Goal: Task Accomplishment & Management: Manage account settings

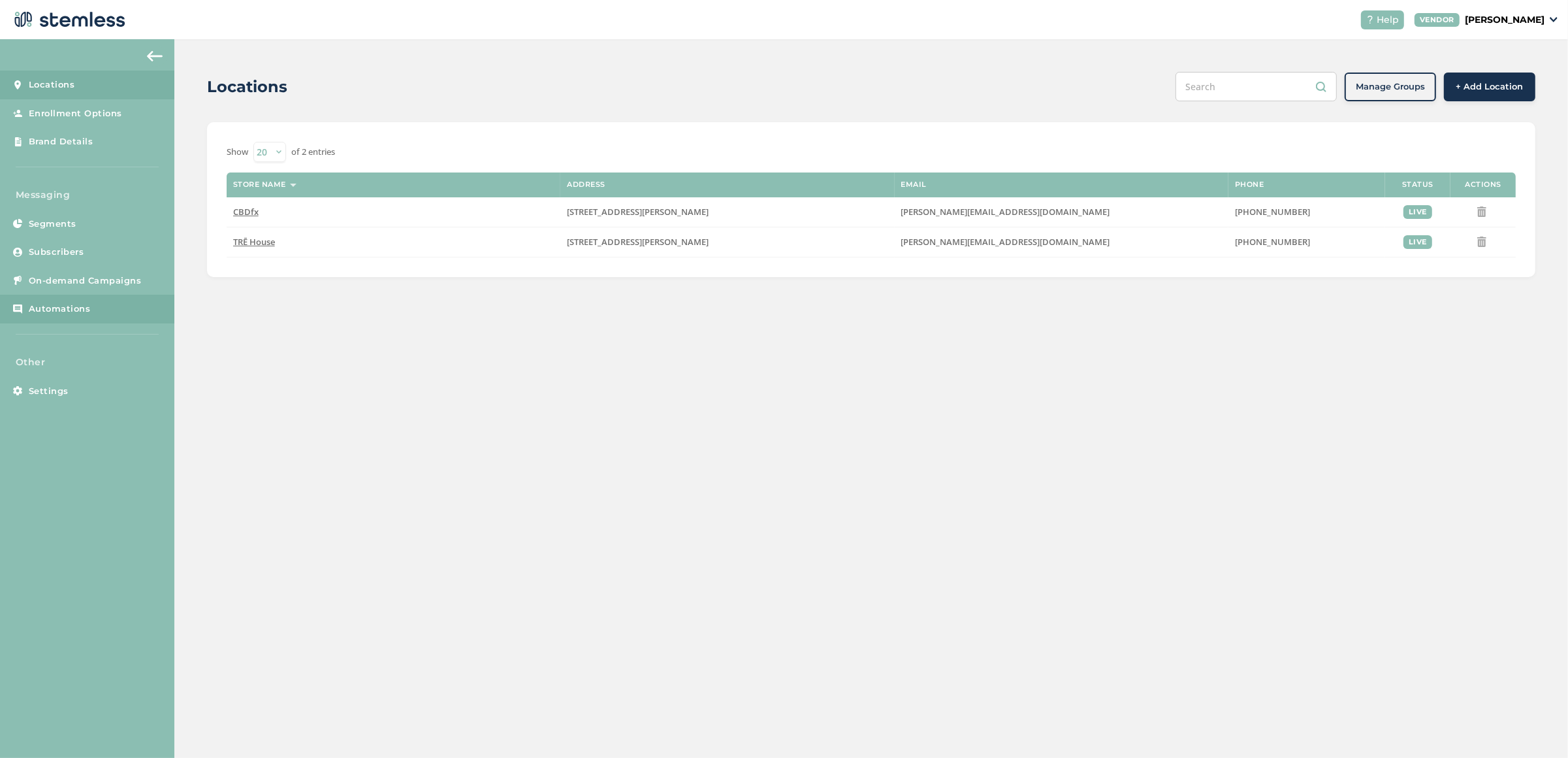
click at [80, 311] on span "Automations" at bounding box center [60, 309] width 62 height 13
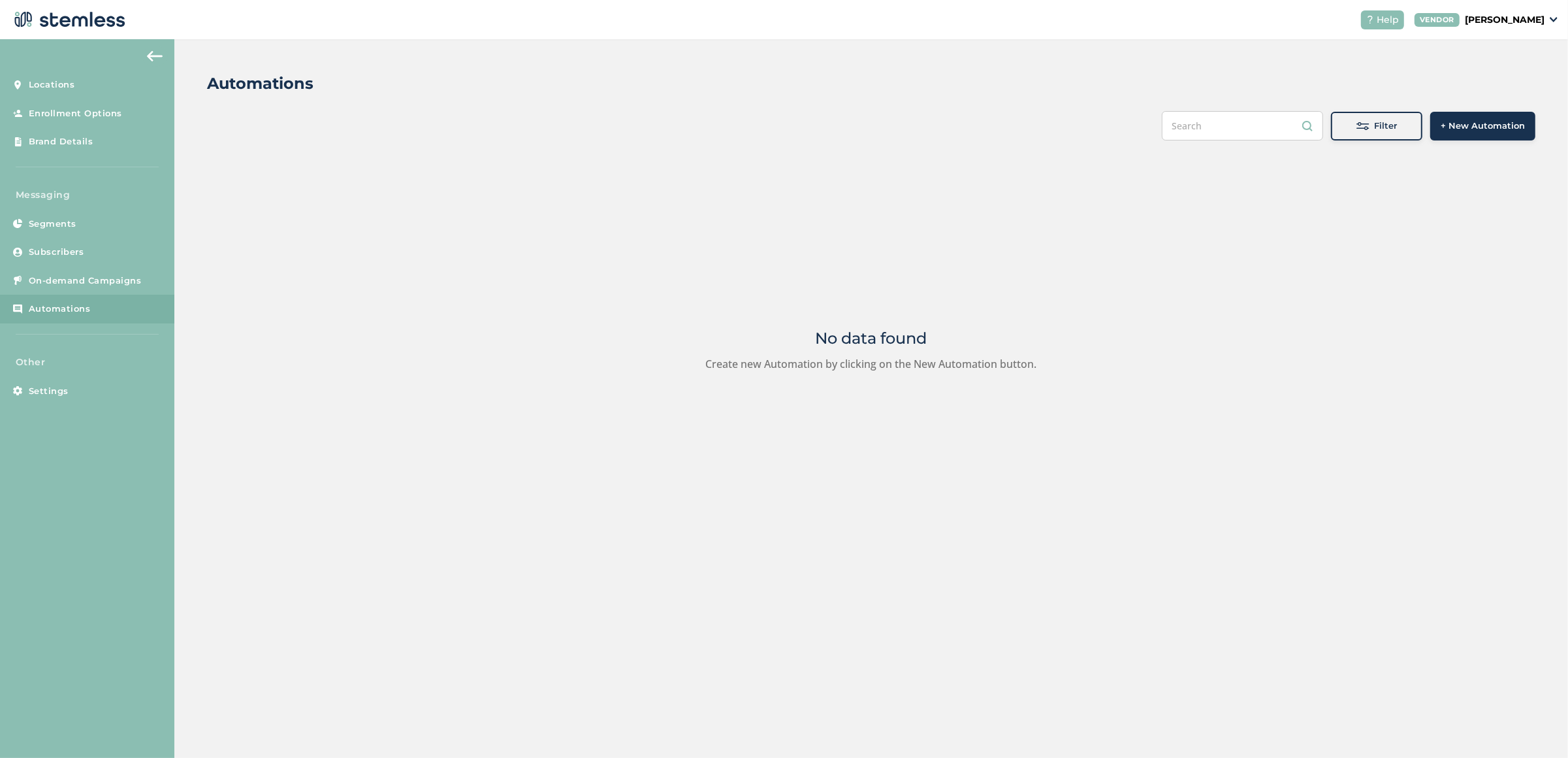
click at [1463, 128] on span "+ New Automation" at bounding box center [1482, 126] width 84 height 13
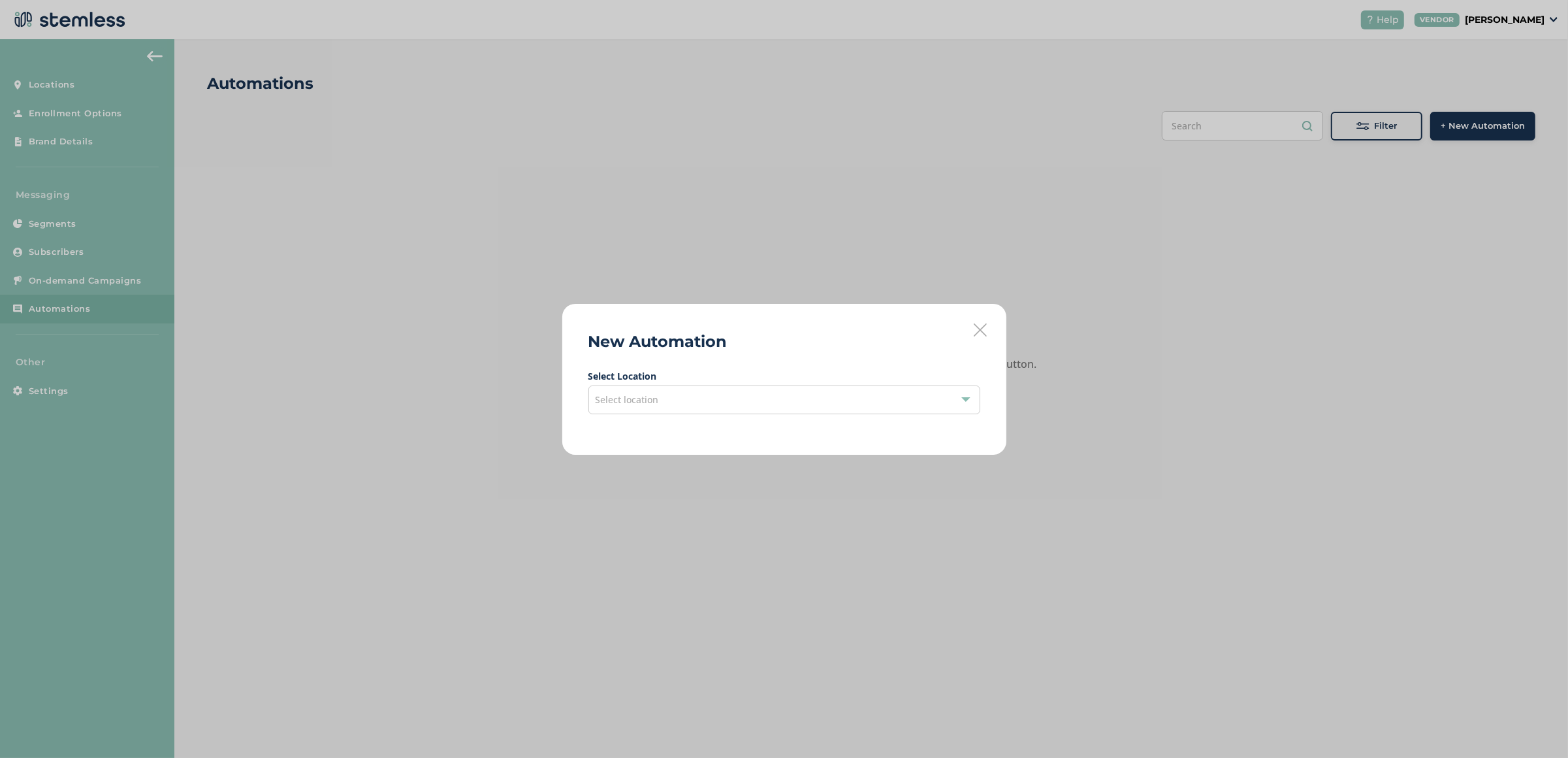
click at [715, 397] on div "Select location" at bounding box center [784, 400] width 392 height 29
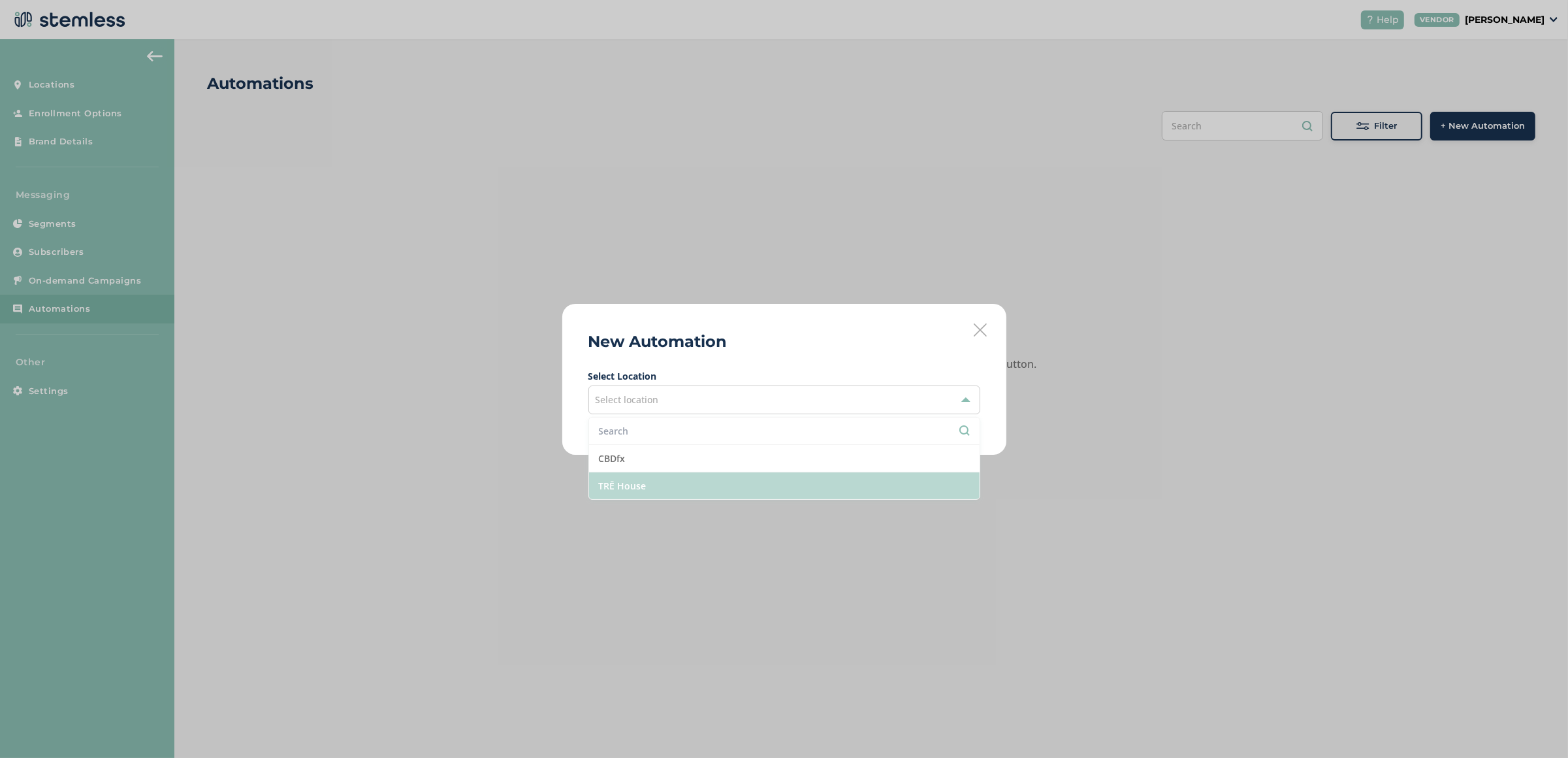
click at [660, 479] on li "TRĒ House" at bounding box center [784, 486] width 390 height 27
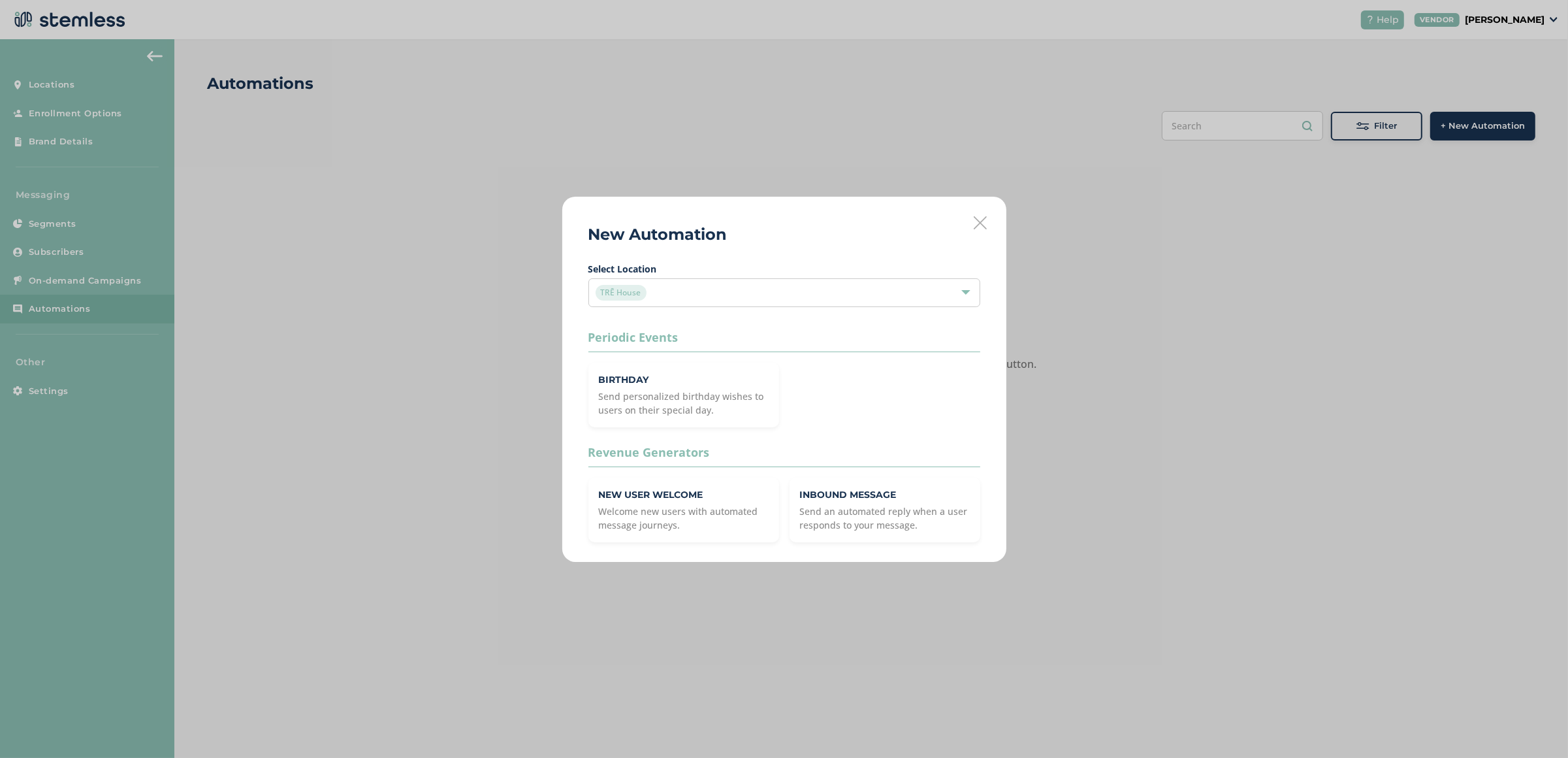
click at [279, 226] on div "New Automation Select Location TRĒ House Periodic Events Birthday Send personal…" at bounding box center [784, 379] width 1568 height 758
click at [551, 131] on div "New Automation Select Location TRĒ House Periodic Events Birthday Send personal…" at bounding box center [784, 379] width 1568 height 758
click at [156, 59] on div "New Automation Select Location TRĒ House Periodic Events Birthday Send personal…" at bounding box center [784, 379] width 1568 height 758
click at [730, 511] on p "Welcome new users with automated message journeys." at bounding box center [684, 518] width 170 height 28
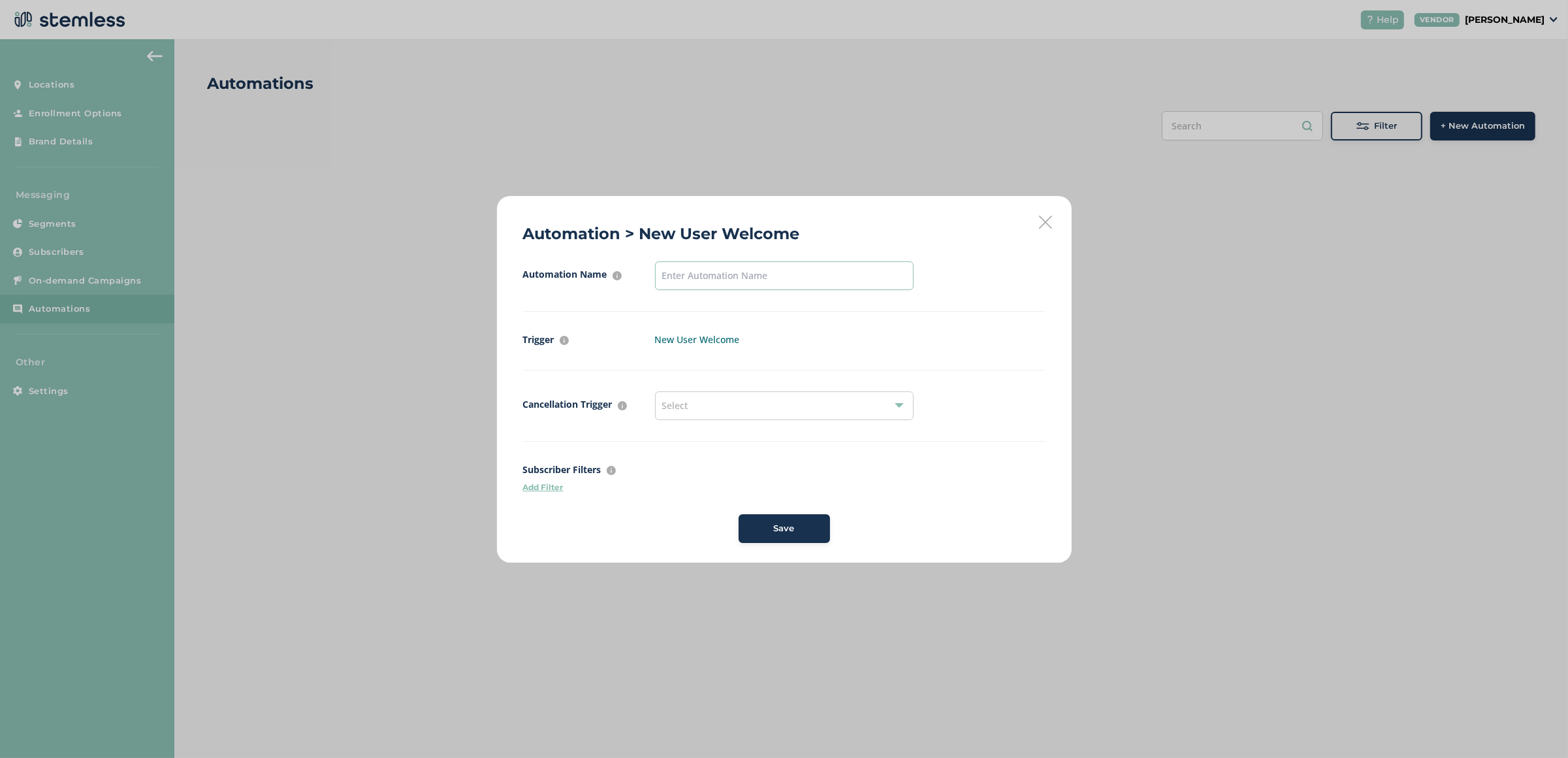
click at [764, 273] on input "text" at bounding box center [785, 276] width 259 height 29
type input "Welcome"
click at [737, 403] on div "Select" at bounding box center [785, 405] width 259 height 29
click at [737, 429] on li "No items found" at bounding box center [784, 436] width 257 height 27
click at [662, 453] on span "Automation Name For internal purposes only Welcome Trigger What event has to ta…" at bounding box center [784, 402] width 522 height 281
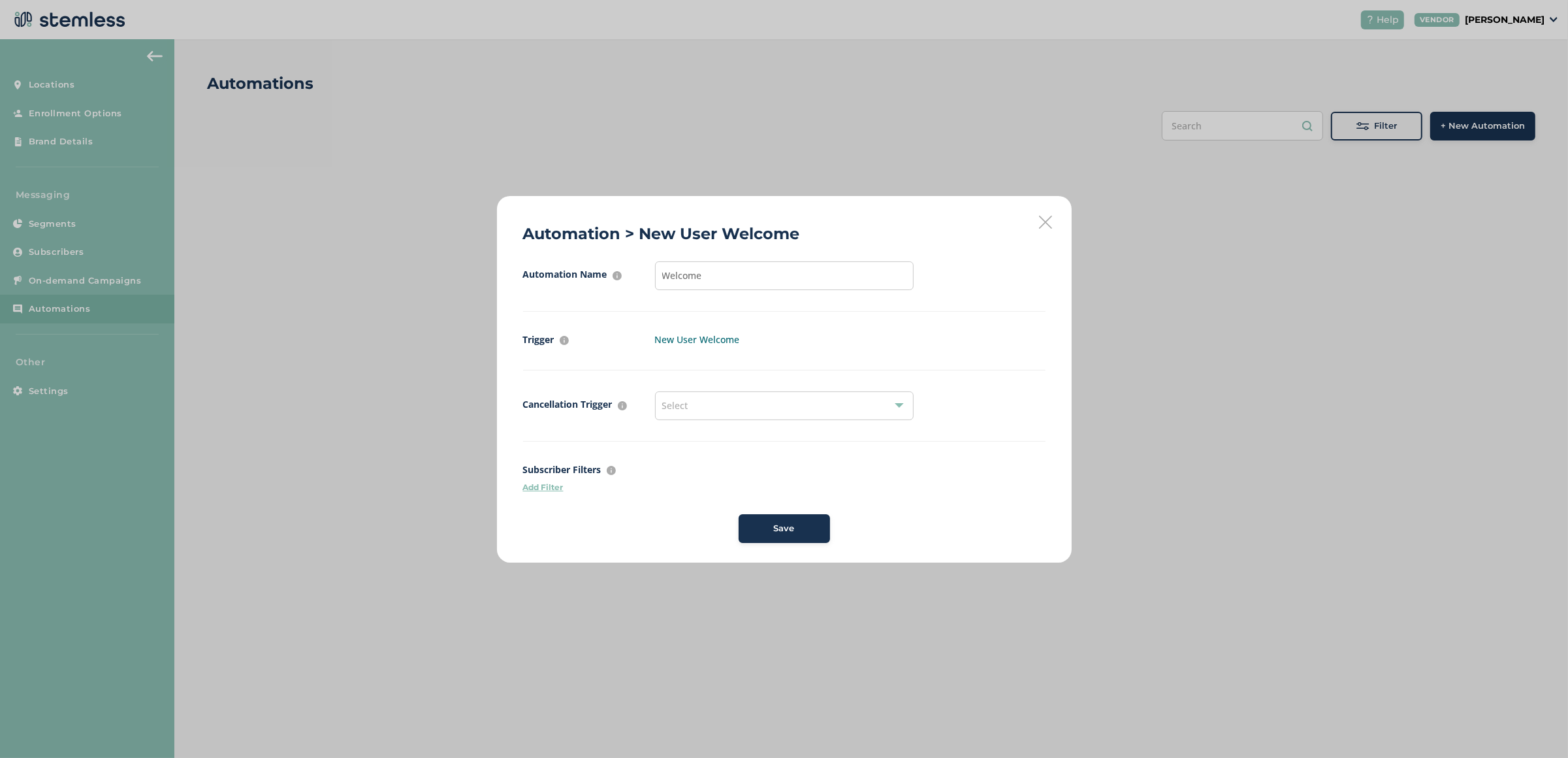
click at [544, 489] on p "Add Filter" at bounding box center [784, 487] width 522 height 12
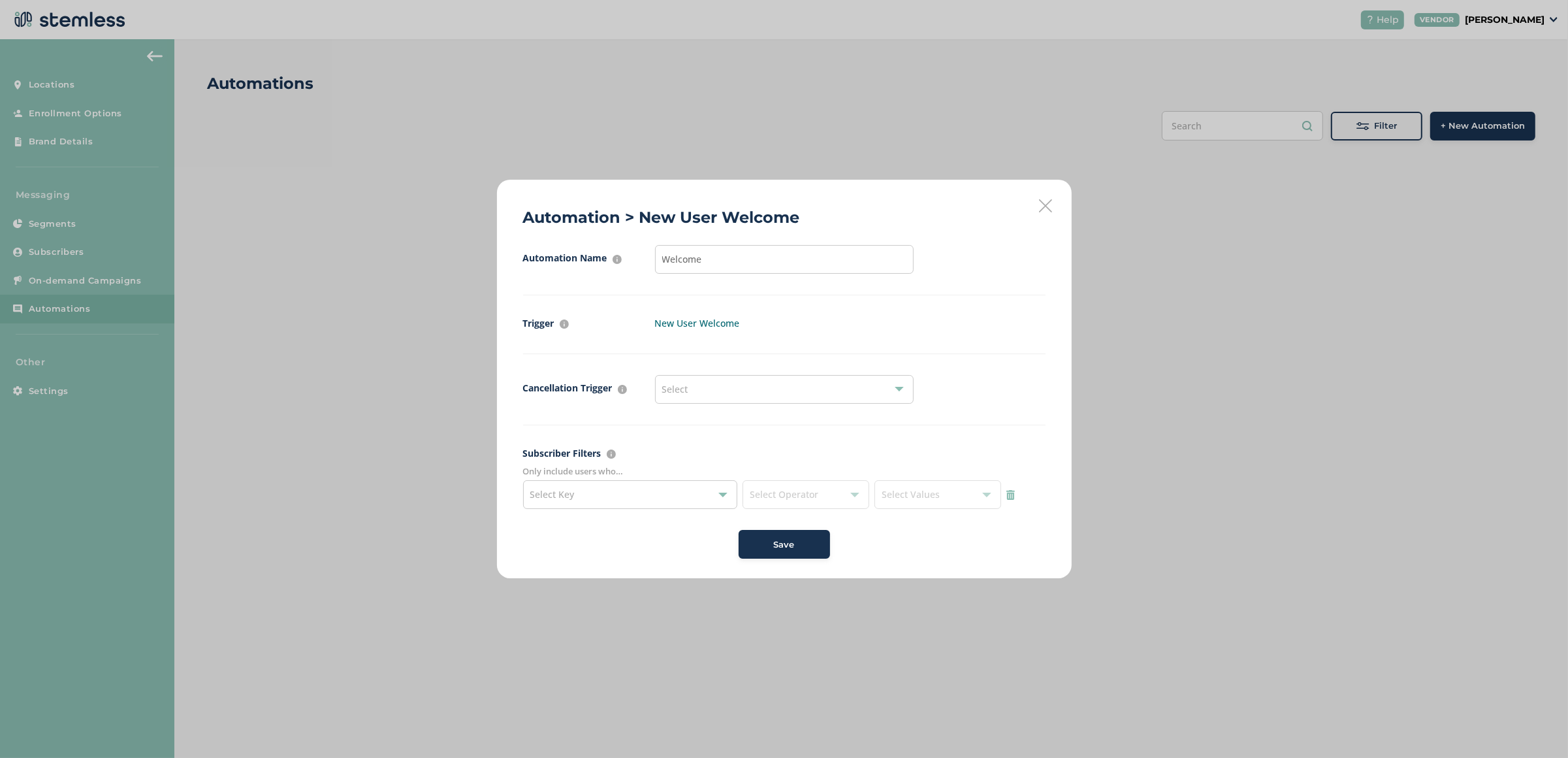
click at [641, 492] on div "Select Key" at bounding box center [631, 494] width 215 height 29
click at [766, 451] on label "Subscriber Filters Filter who should get this automation by segmenting customers" at bounding box center [784, 453] width 522 height 13
click at [1013, 488] on div "Select Key Select Operator Select Values" at bounding box center [784, 494] width 522 height 29
click at [1014, 493] on img at bounding box center [1011, 495] width 8 height 10
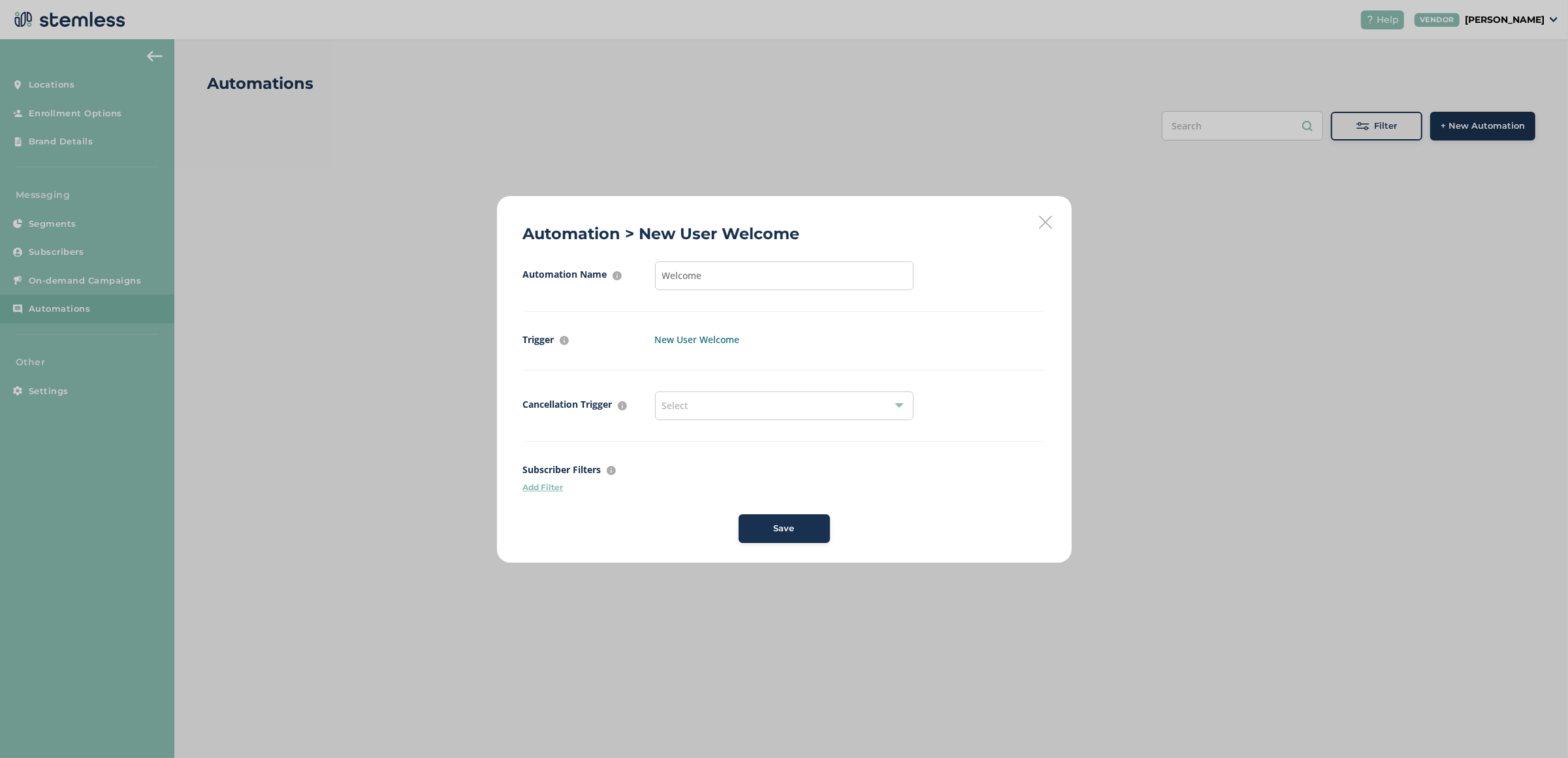
click at [775, 528] on span "Save" at bounding box center [785, 528] width 21 height 13
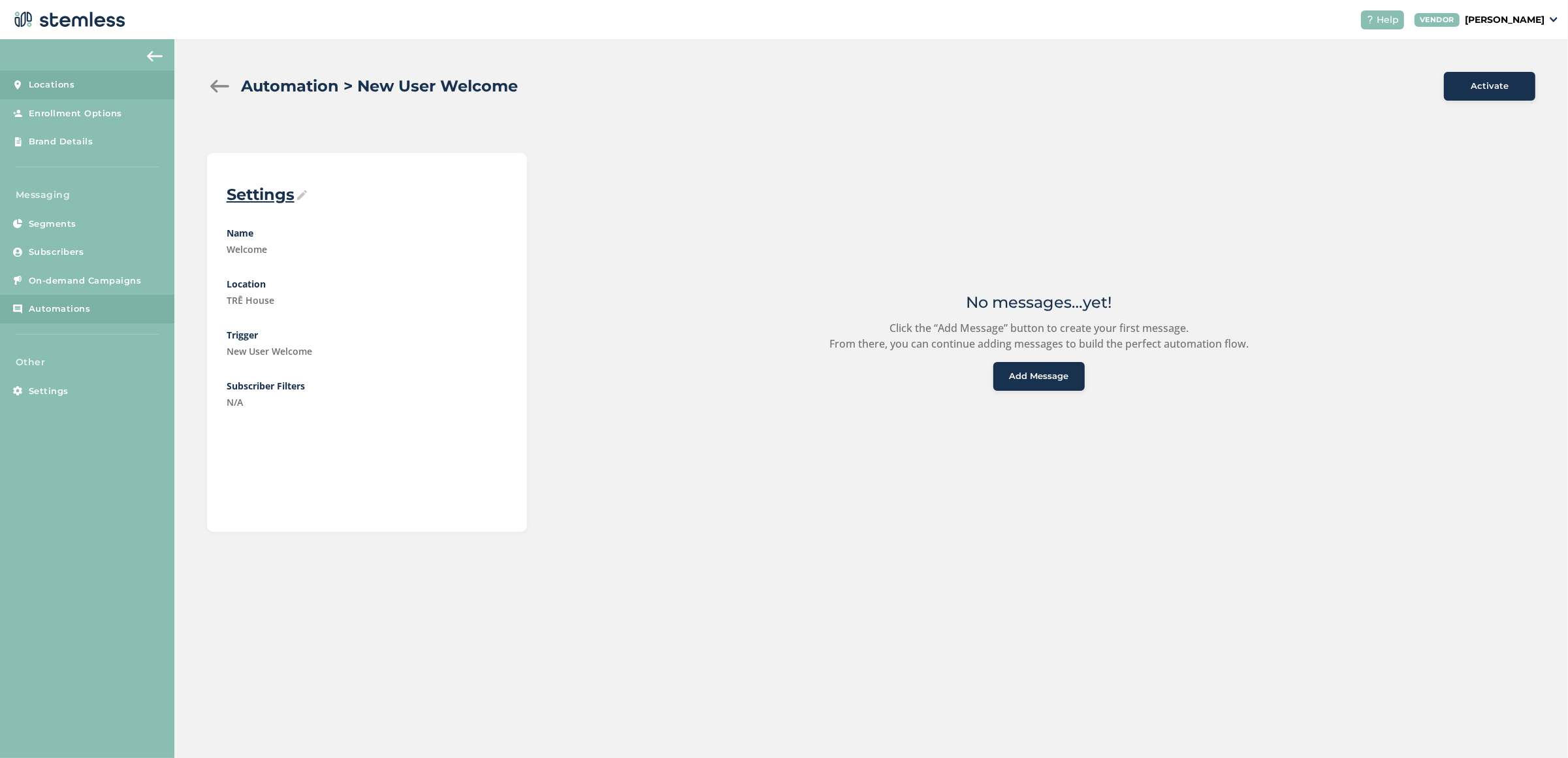
click at [64, 89] on span "Locations" at bounding box center [52, 85] width 47 height 13
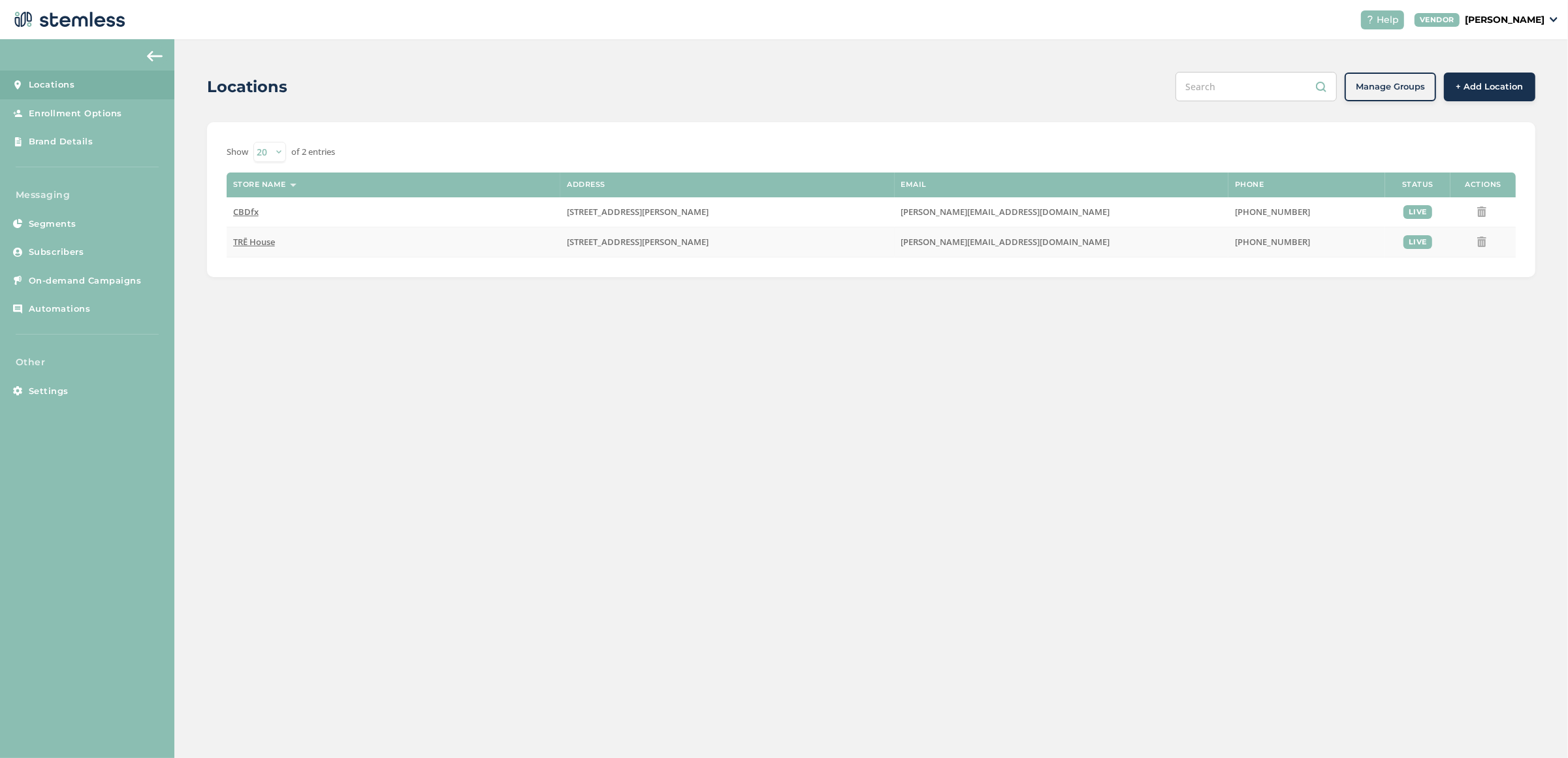
click at [270, 245] on span "TRĒ House" at bounding box center [254, 241] width 42 height 12
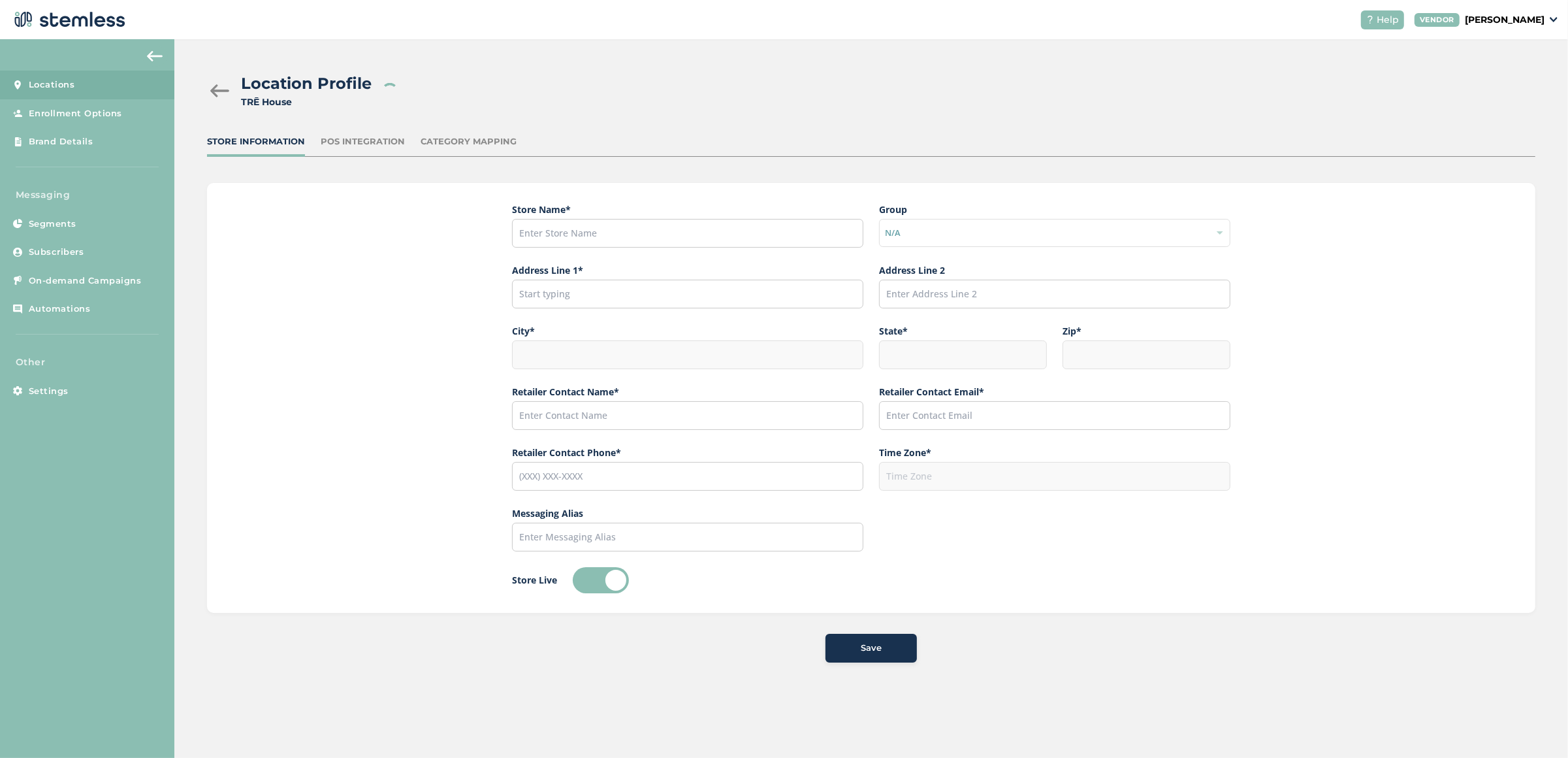
type input "TRĒ House"
type input "19851 Nordhoff Place"
type input "Los Angeles"
type input "CA"
type input "91311"
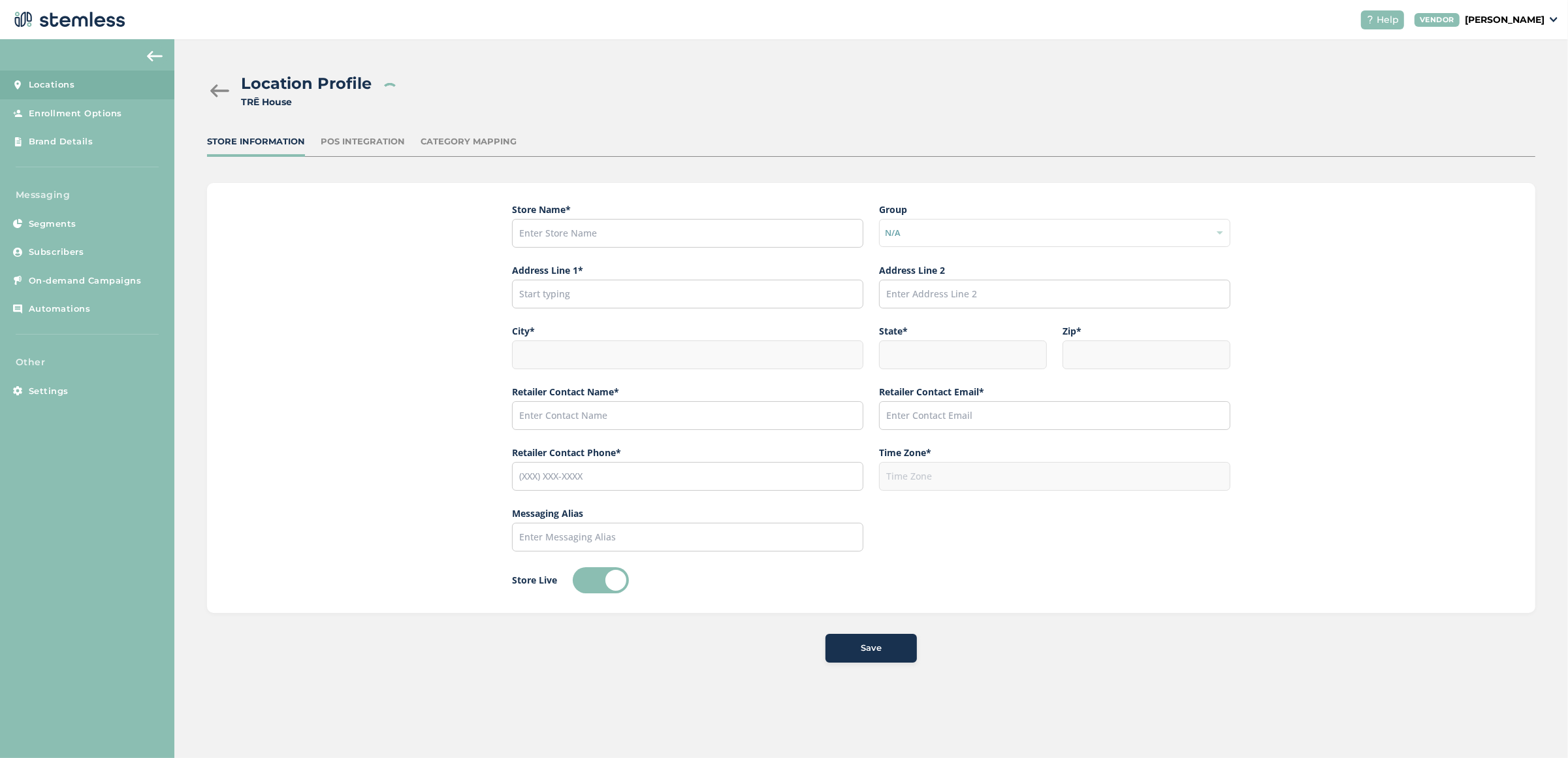
type input "[PERSON_NAME]"
type input "paul@cbdfx.com"
type input "(818) 850-2526"
type input "America/Los_Angeles"
type input "TRĒ House"
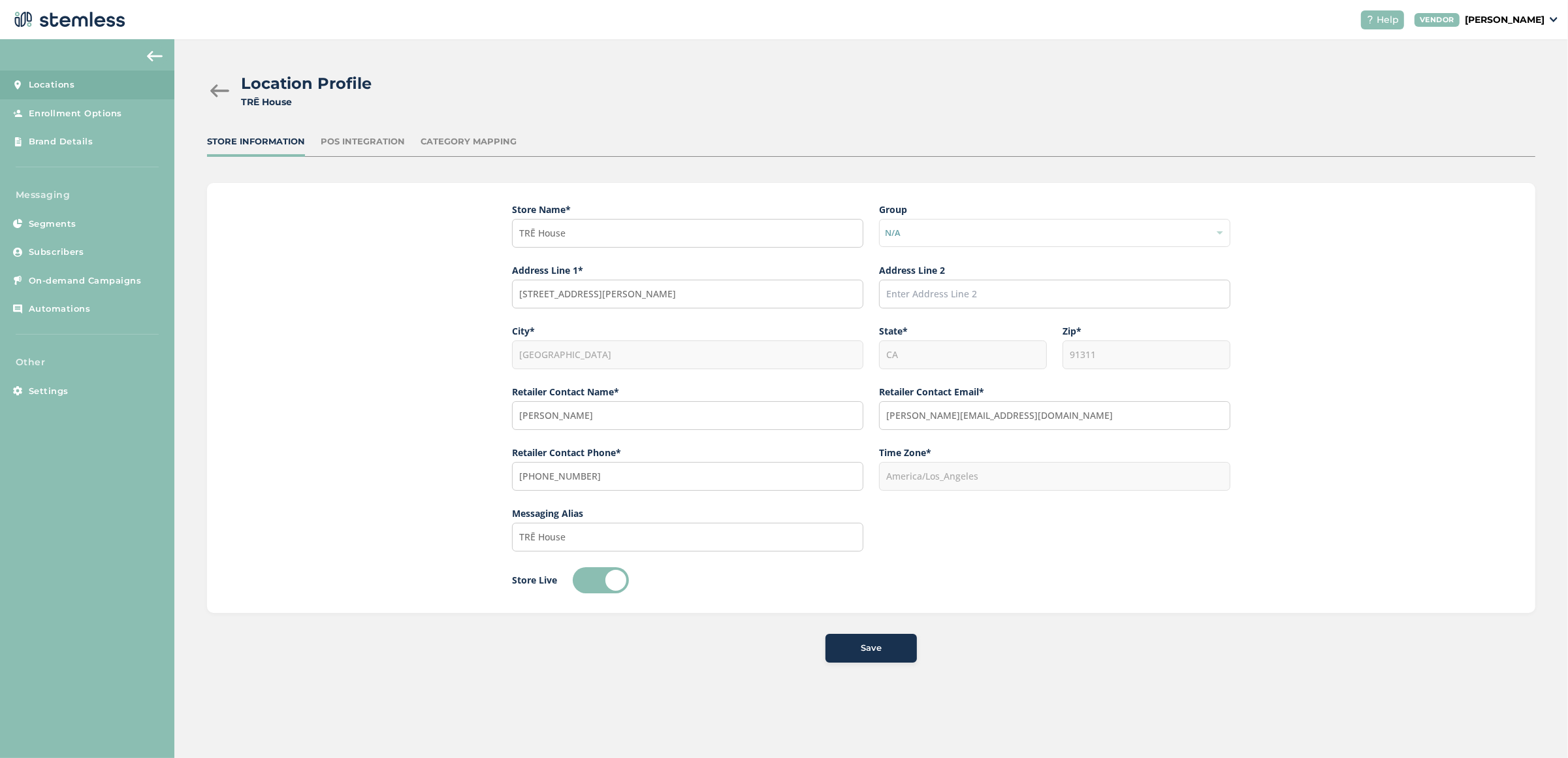
click at [364, 146] on div "POS Integration" at bounding box center [363, 141] width 84 height 13
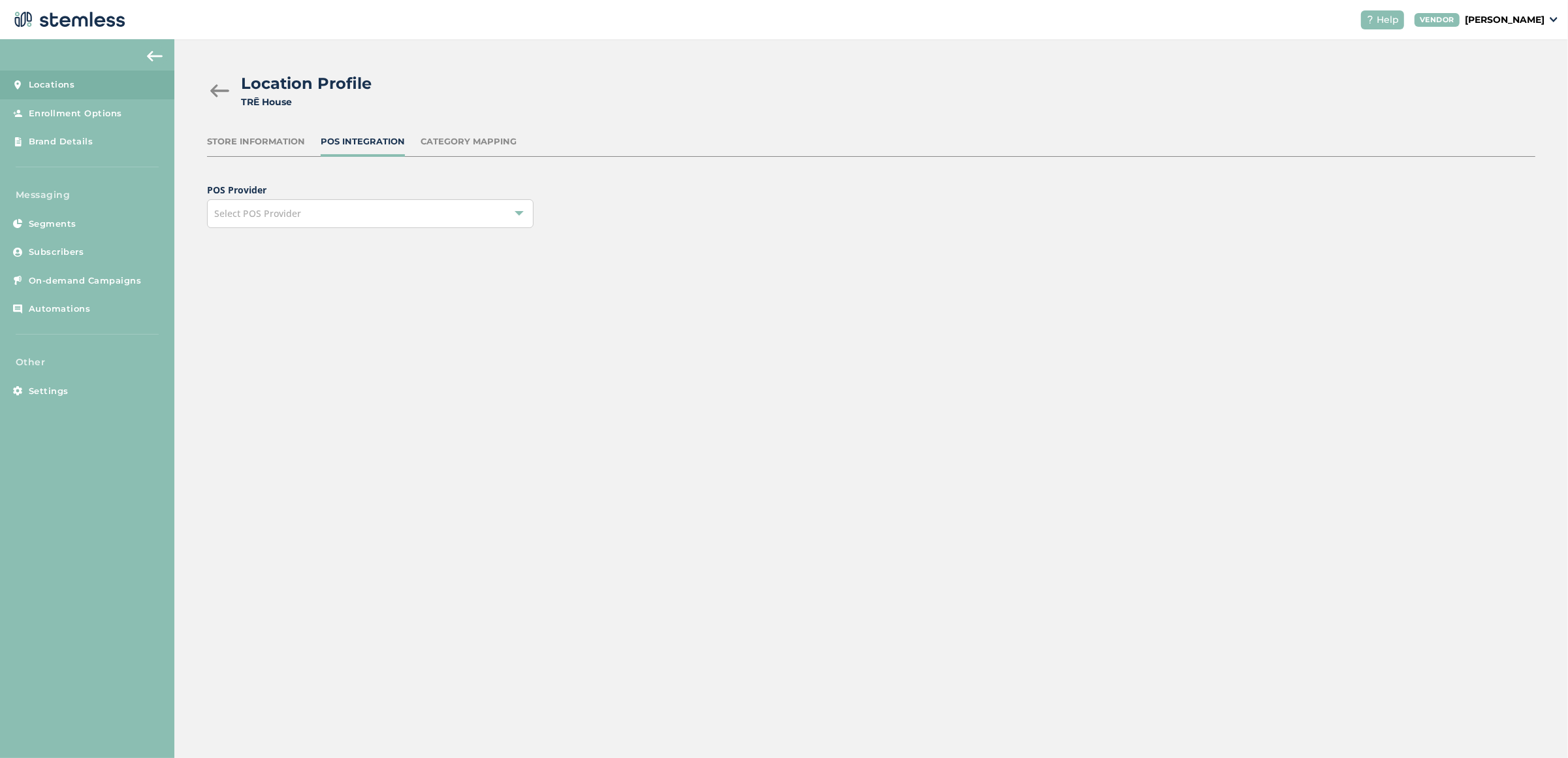
click at [380, 226] on div "Select POS Provider" at bounding box center [370, 214] width 327 height 29
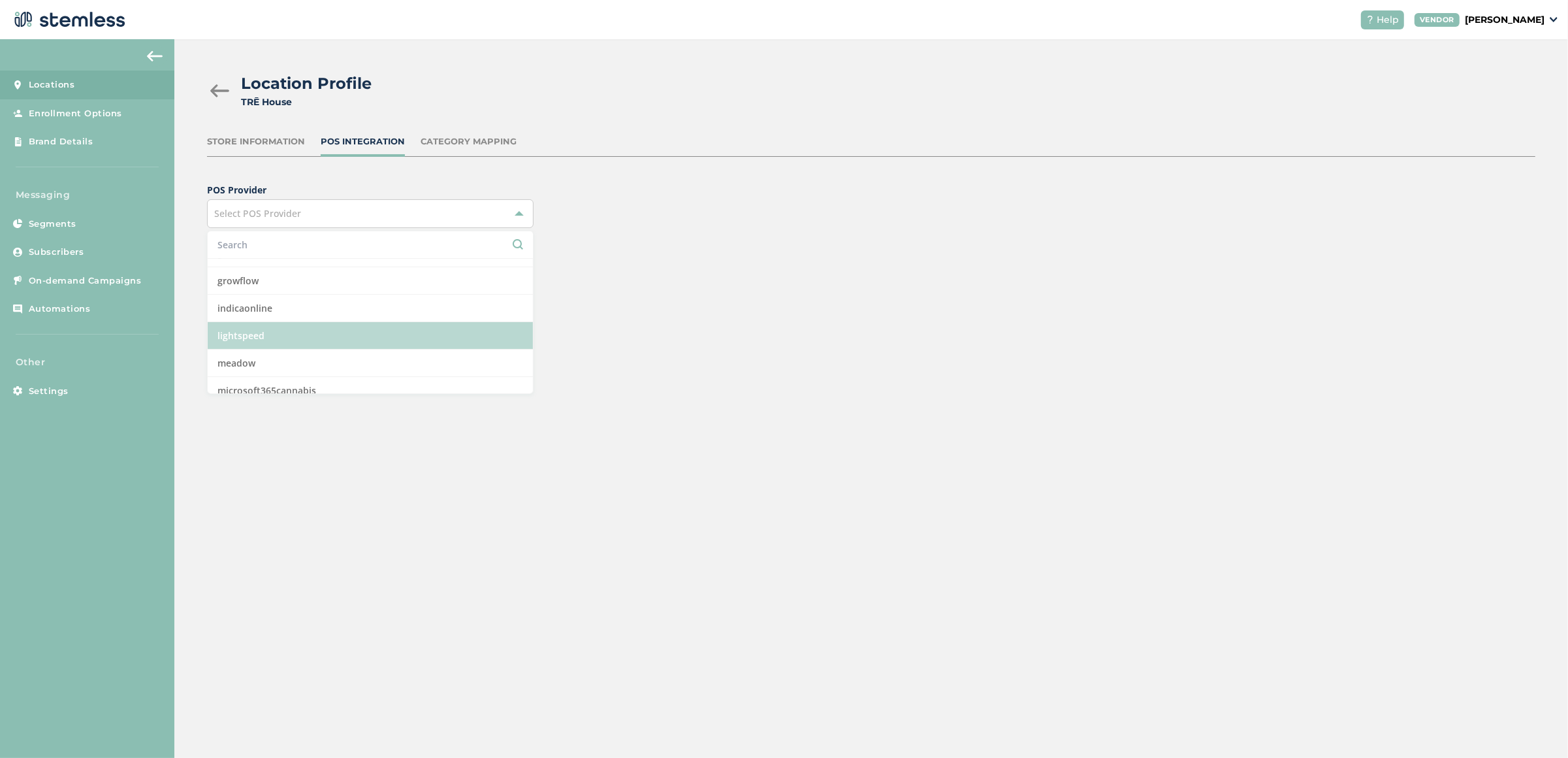
scroll to position [388, 0]
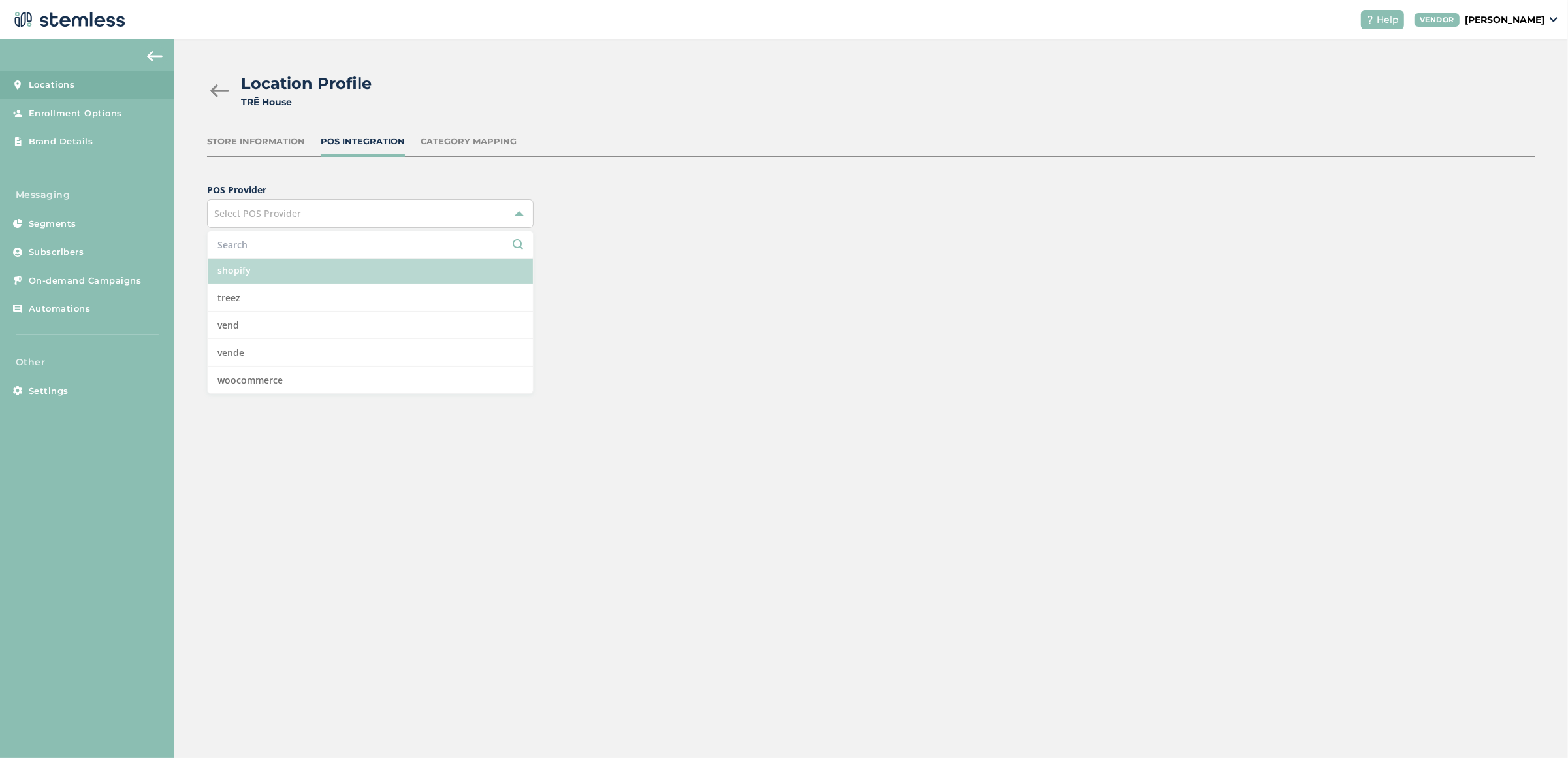
click at [332, 271] on li "shopify" at bounding box center [370, 270] width 325 height 28
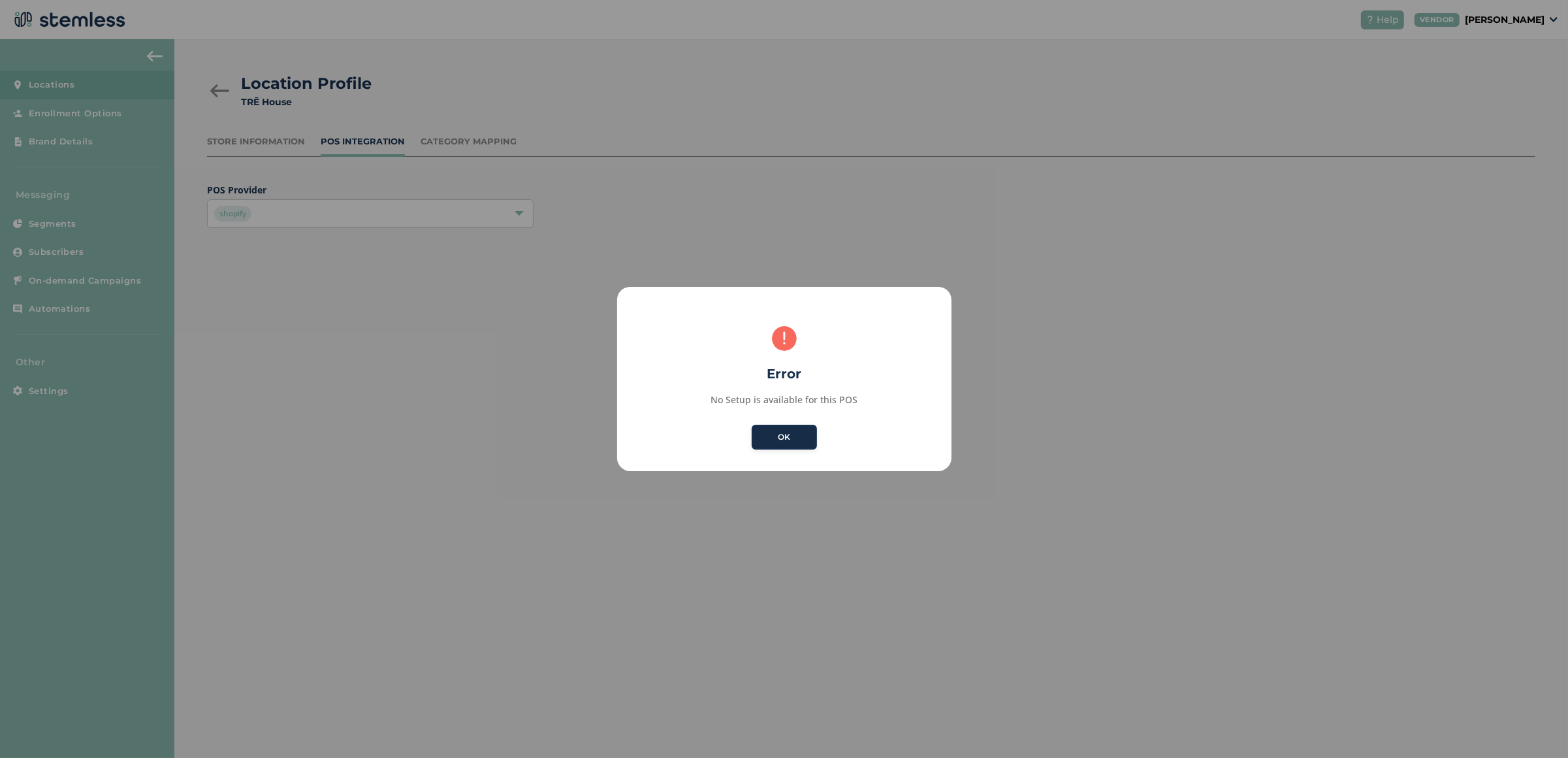
click at [799, 435] on button "OK" at bounding box center [784, 436] width 65 height 25
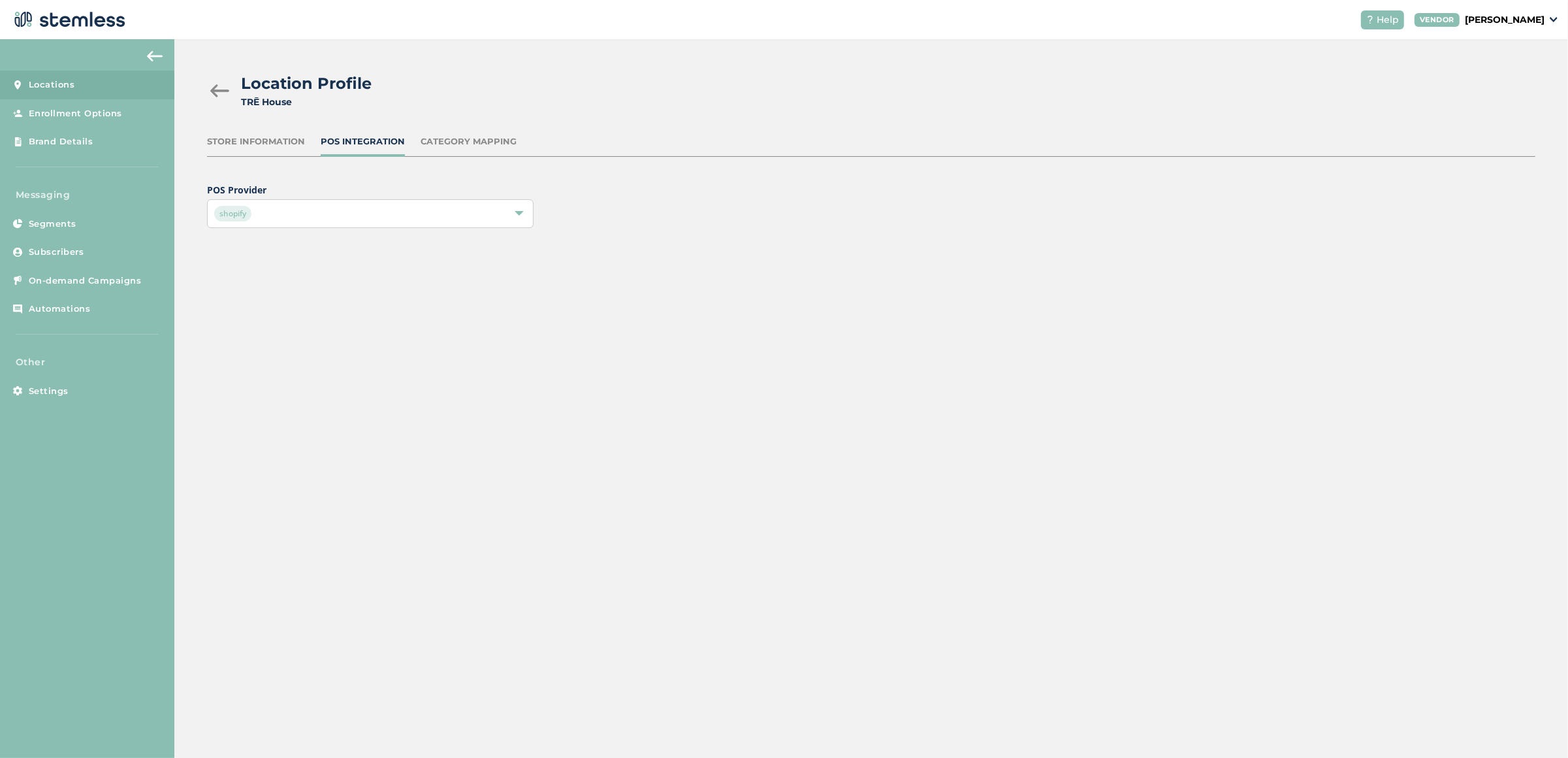
click at [476, 144] on div "Category Mapping" at bounding box center [469, 141] width 96 height 13
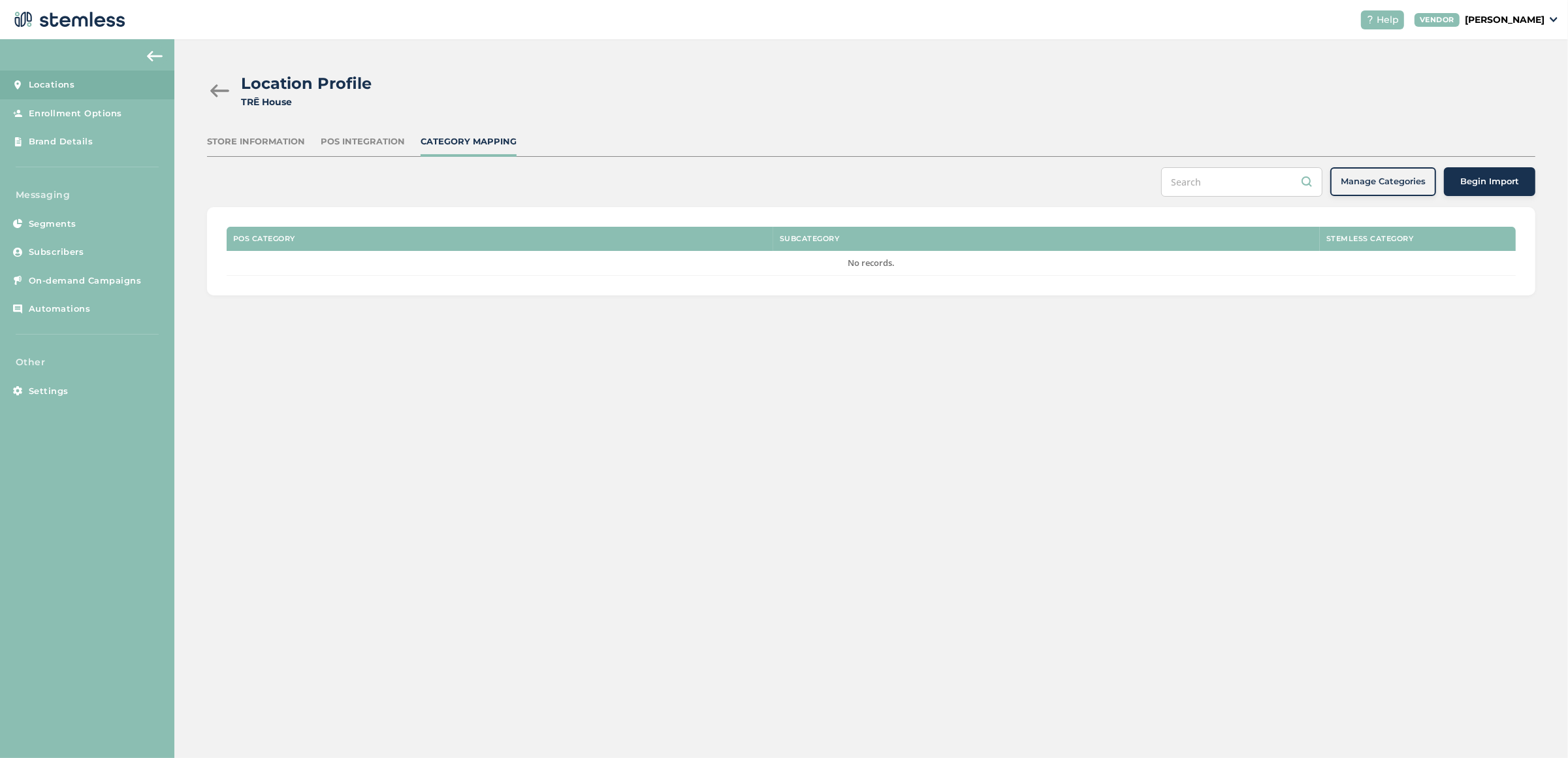
click at [269, 144] on div "Store Information" at bounding box center [256, 141] width 98 height 13
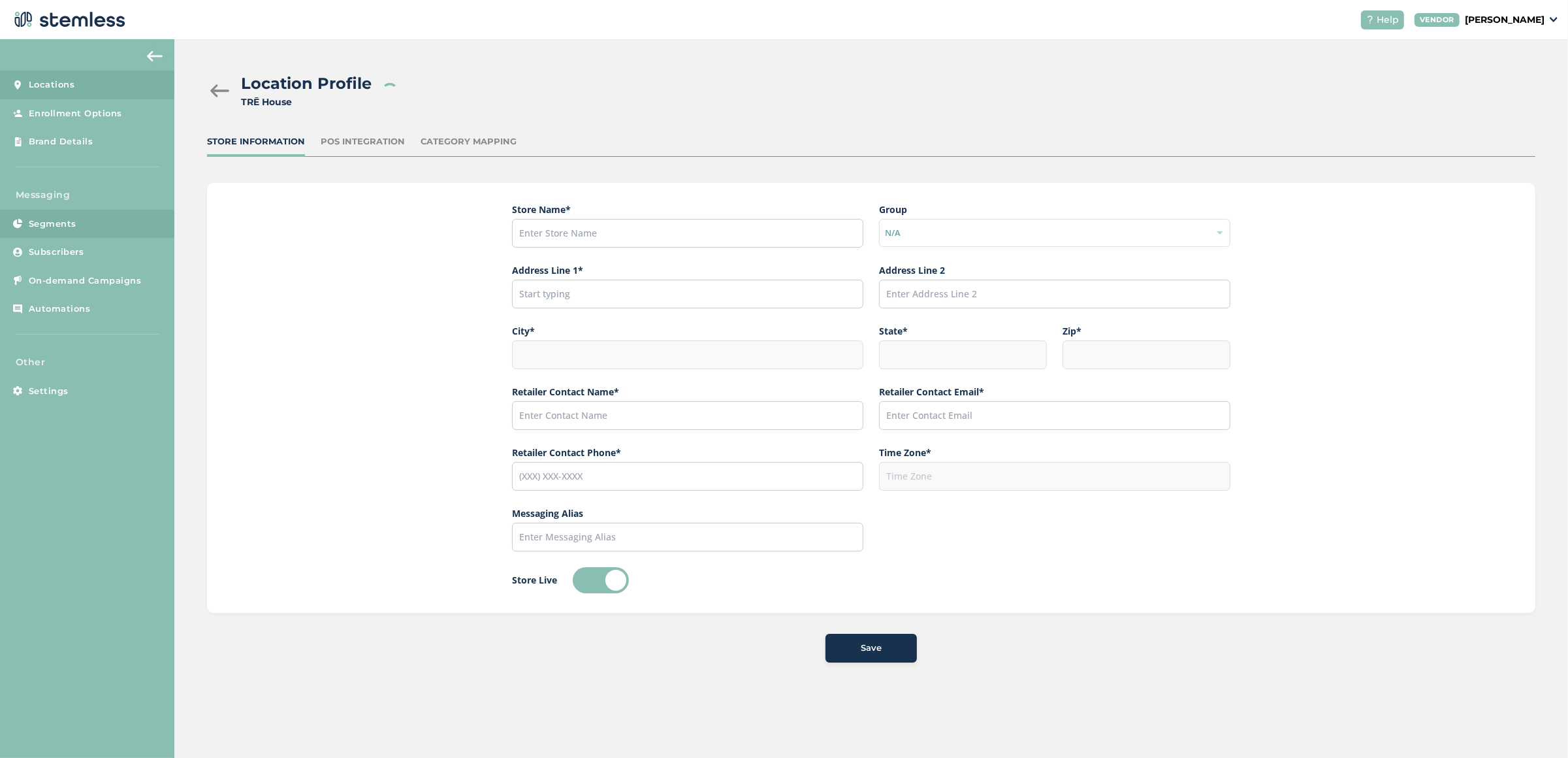
type input "TRĒ House"
type input "19851 Nordhoff Place"
type input "Los Angeles"
type input "CA"
type input "91311"
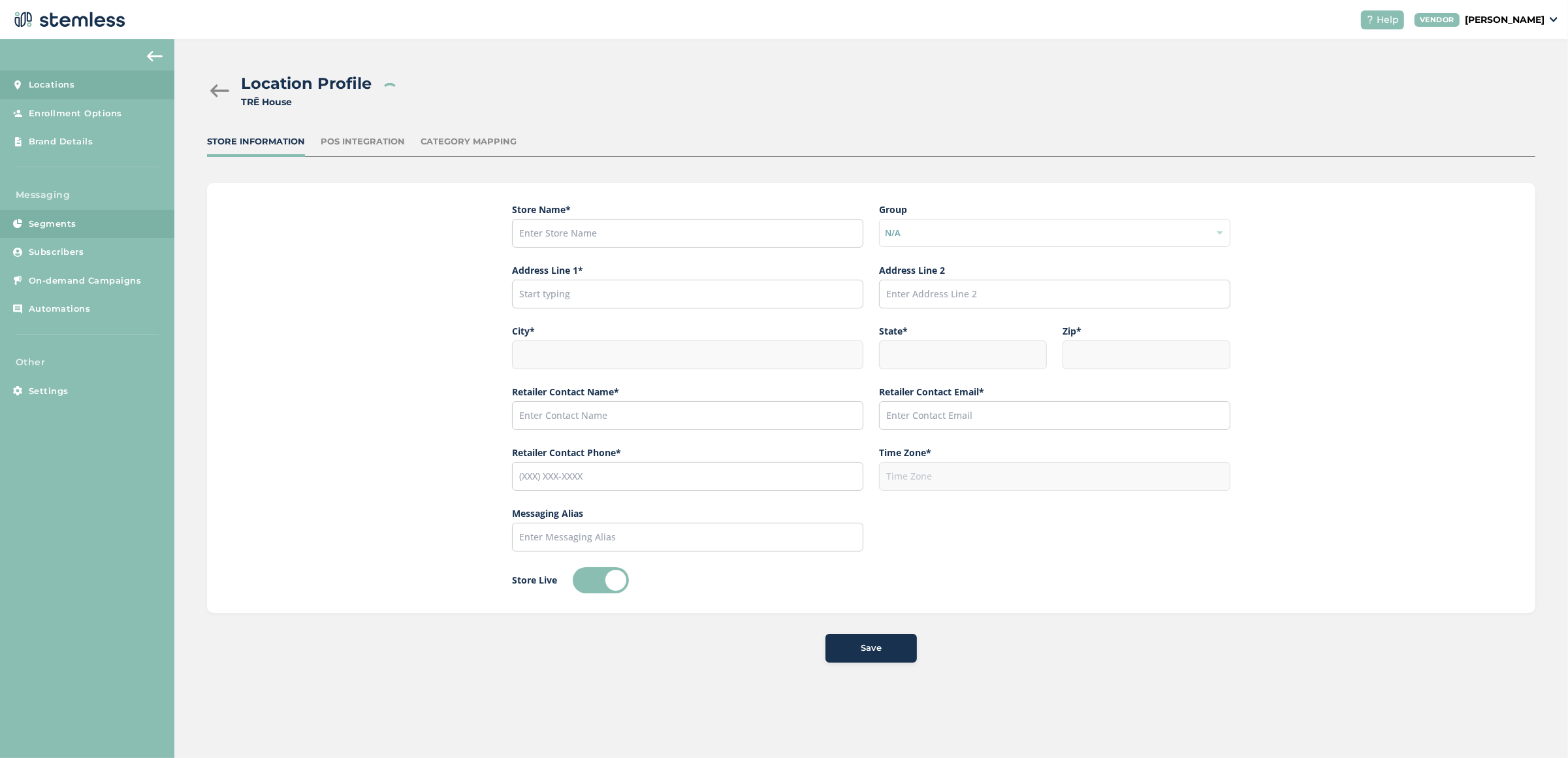
type input "[PERSON_NAME]"
type input "paul@cbdfx.com"
type input "(818) 850-2526"
type input "America/Los_Angeles"
type input "TRĒ House"
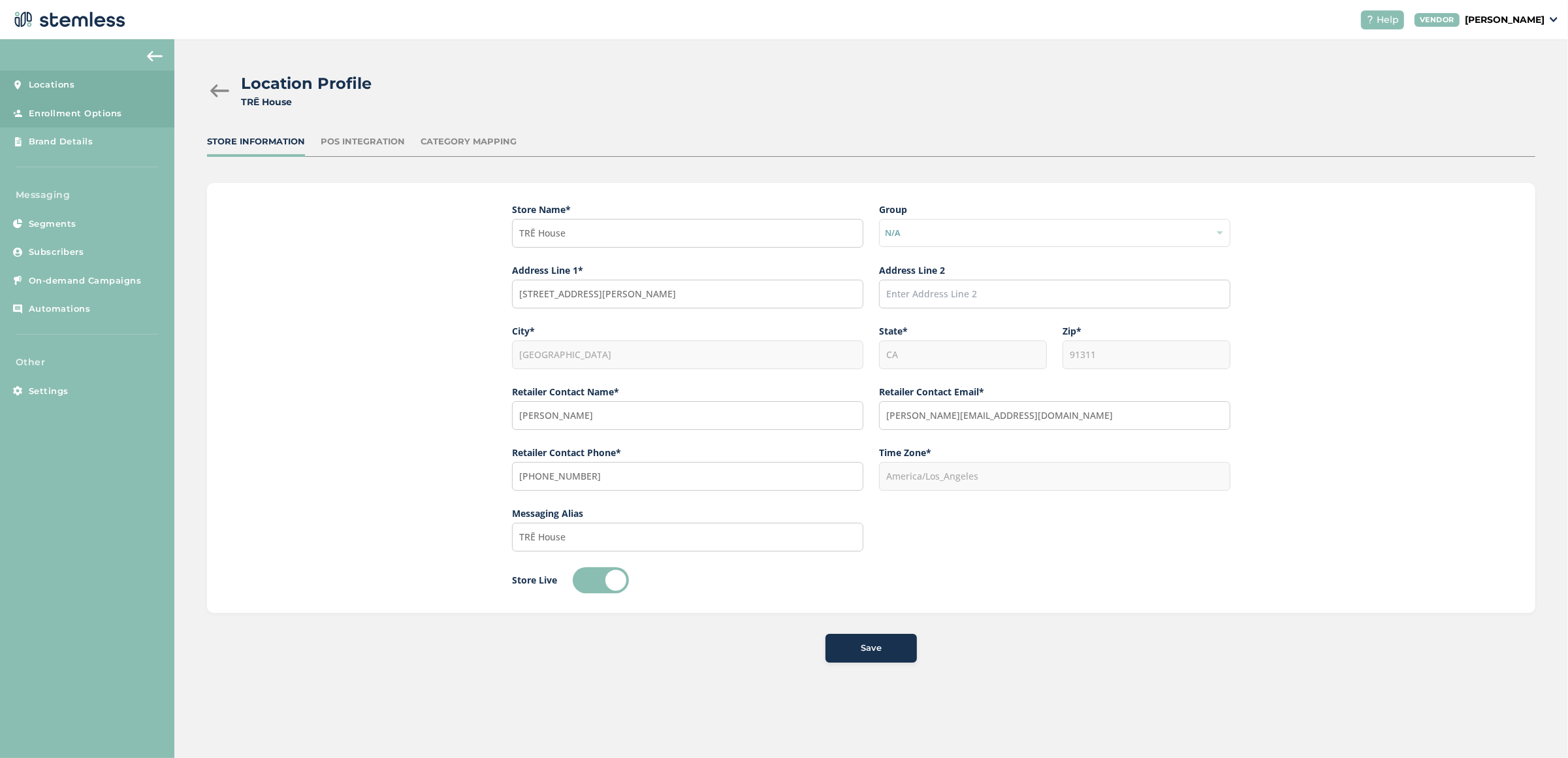
click at [86, 118] on span "Enrollment Options" at bounding box center [76, 113] width 93 height 13
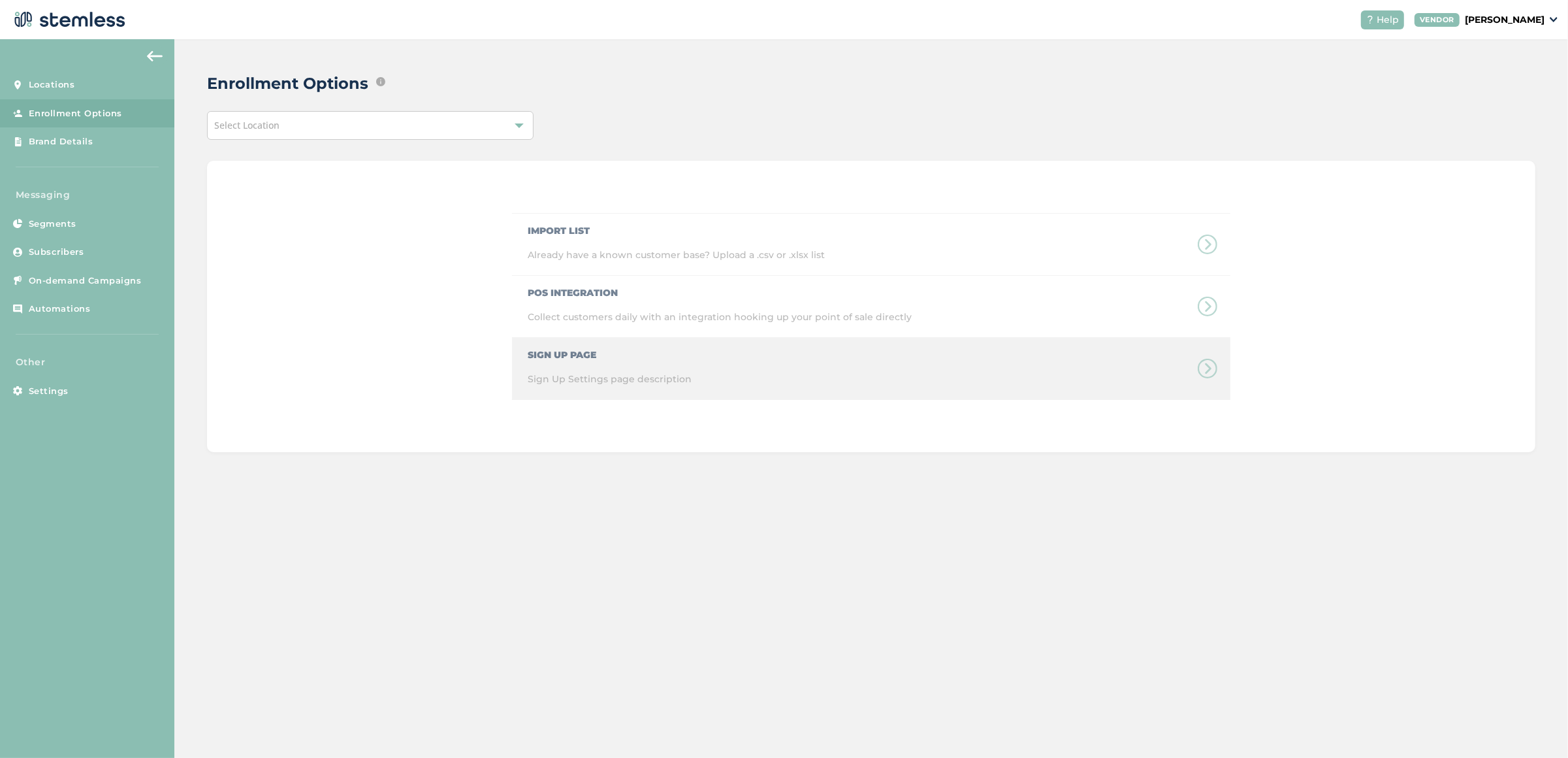
click at [1155, 361] on div "Sign Up Page Sign Up Settings page description" at bounding box center [871, 369] width 718 height 62
click at [1207, 368] on div "Sign Up Page Sign Up Settings page description" at bounding box center [871, 369] width 718 height 62
drag, startPoint x: 1197, startPoint y: 368, endPoint x: 1111, endPoint y: 366, distance: 86.0
click at [1190, 368] on div "Sign Up Page Sign Up Settings page description" at bounding box center [871, 369] width 718 height 62
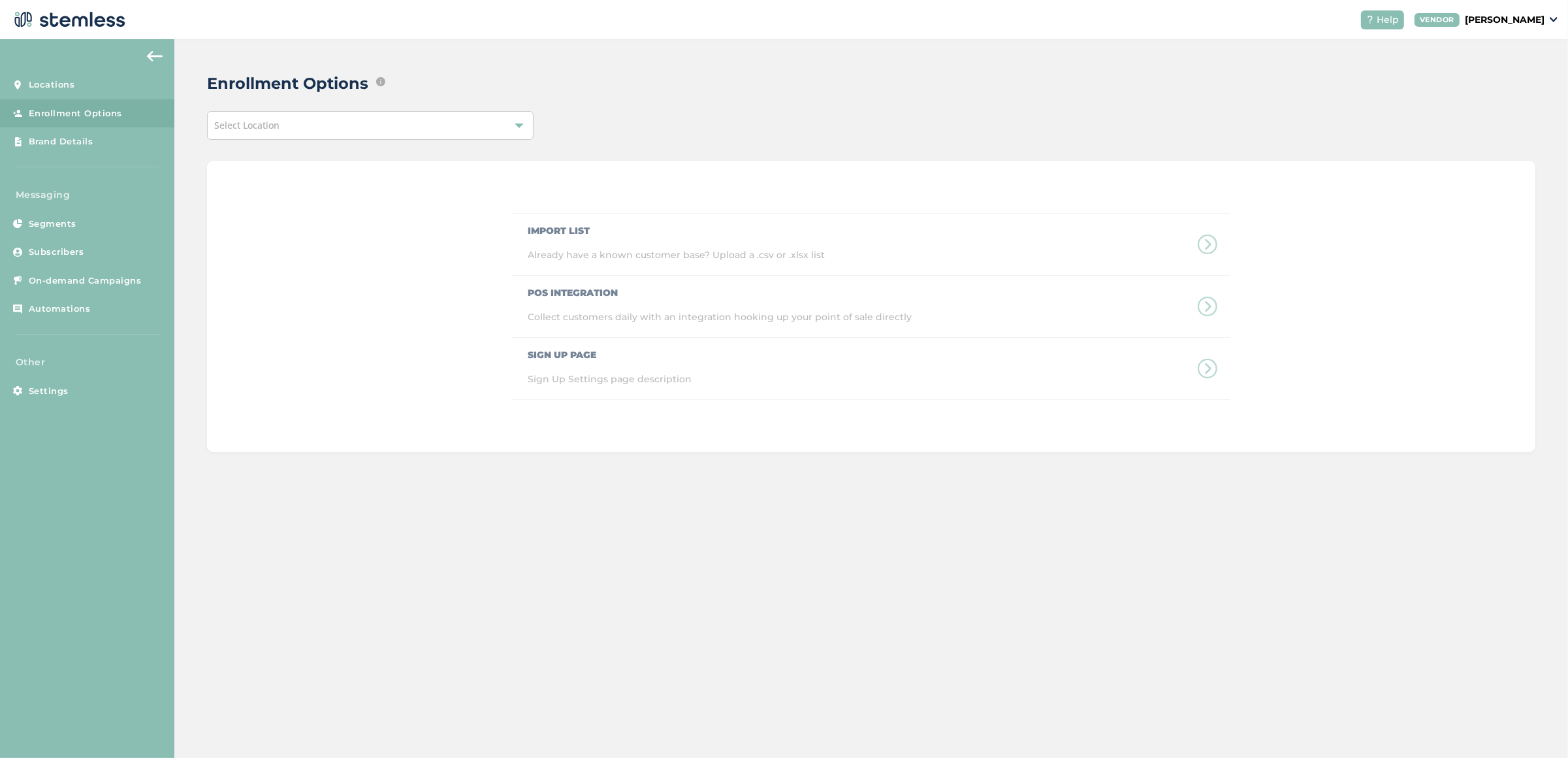
click at [428, 366] on div "Import List Already have a known customer base? Upload a .csv or .xlsx list POS…" at bounding box center [871, 306] width 1328 height 291
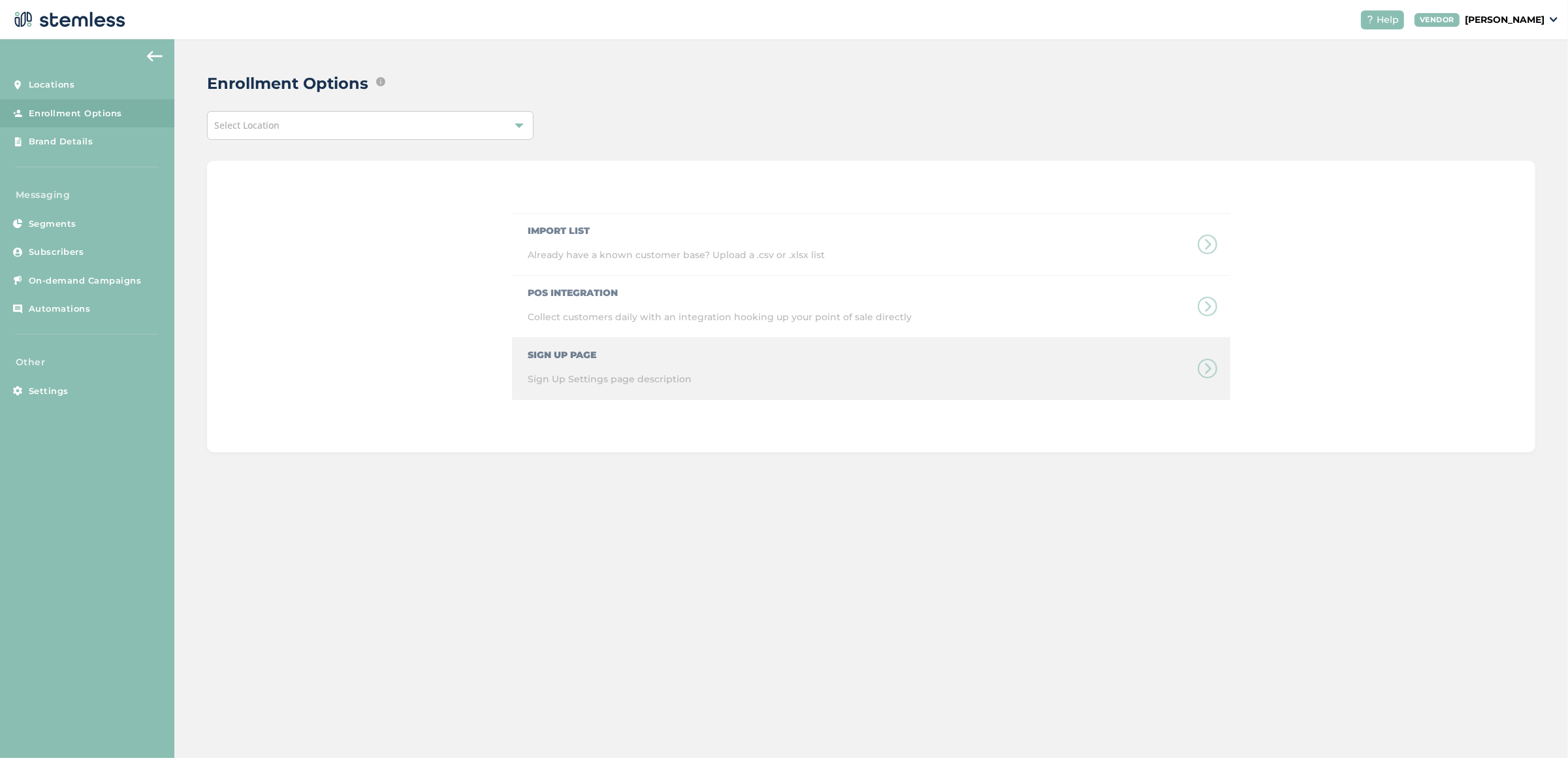
click at [553, 354] on div "Sign Up Page Sign Up Settings page description" at bounding box center [871, 369] width 718 height 62
click at [553, 353] on div "Sign Up Page Sign Up Settings page description" at bounding box center [871, 369] width 718 height 62
click at [551, 353] on div "Sign Up Page Sign Up Settings page description" at bounding box center [871, 369] width 718 height 62
click at [550, 351] on div "Sign Up Page Sign Up Settings page description" at bounding box center [871, 369] width 718 height 62
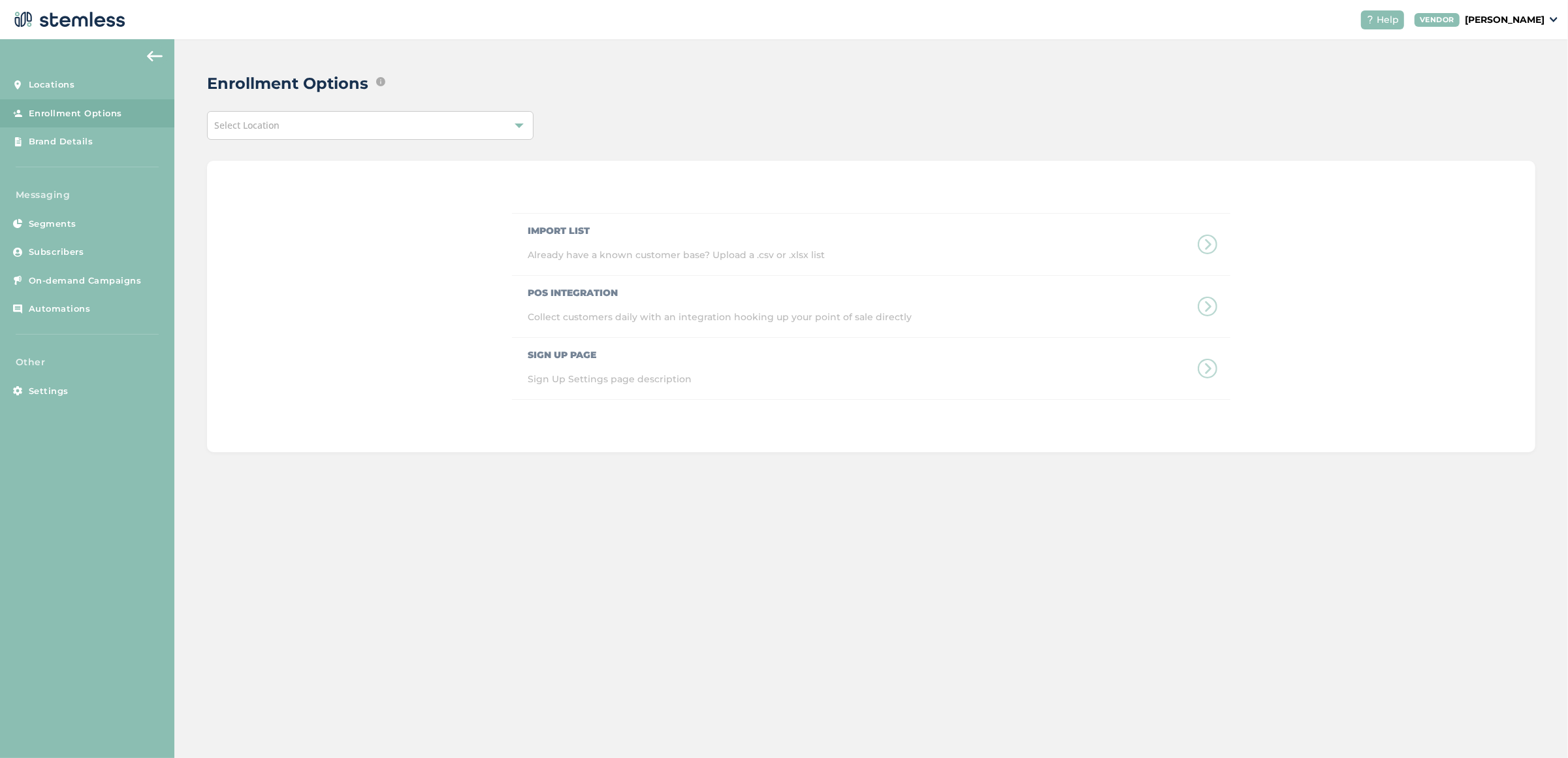
click at [270, 133] on div "Select Location" at bounding box center [370, 125] width 327 height 29
click at [250, 205] on li "TRĒ House" at bounding box center [370, 211] width 325 height 27
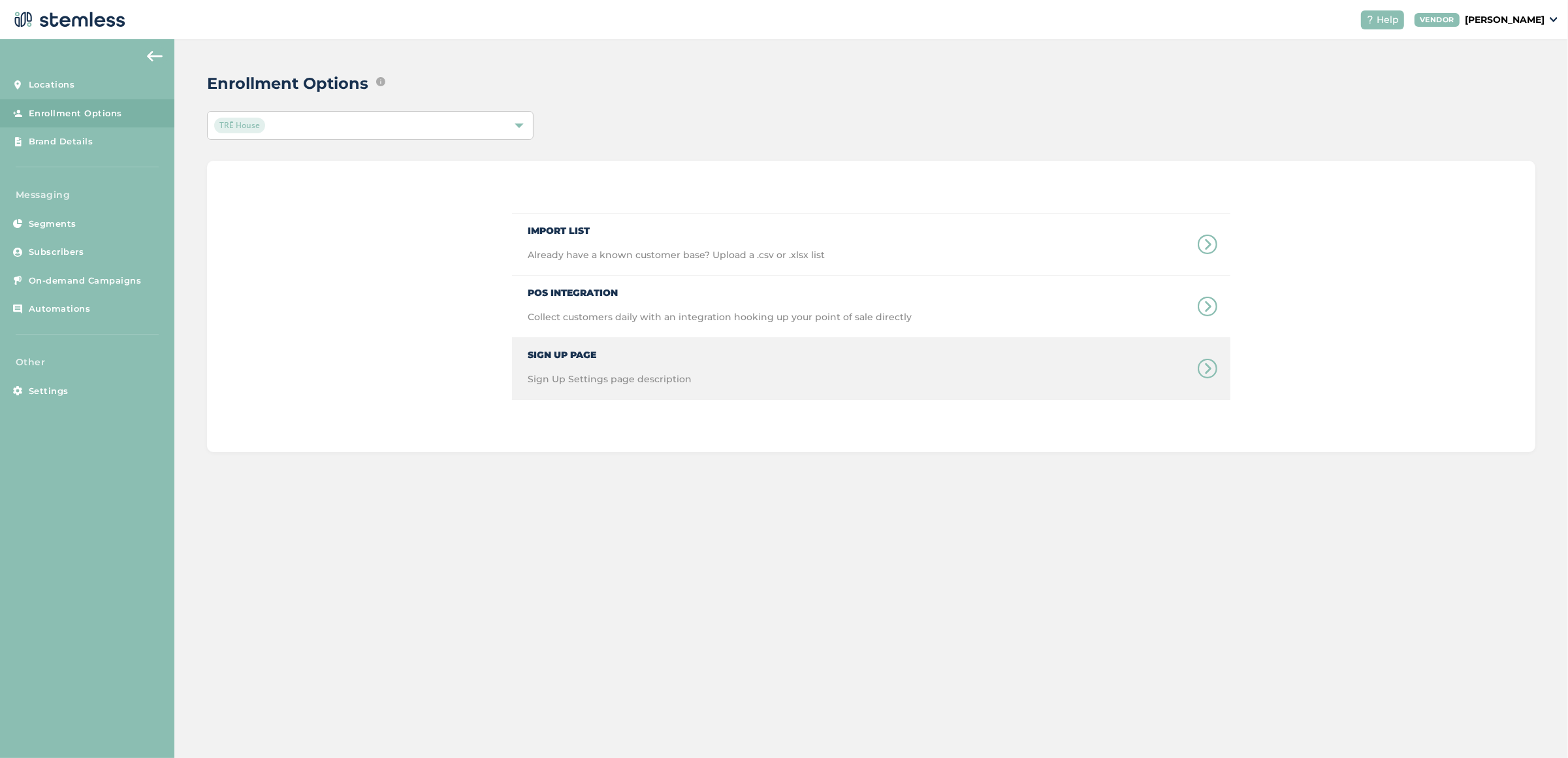
click at [771, 353] on div "Sign Up Page Sign Up Settings page description" at bounding box center [871, 368] width 718 height 62
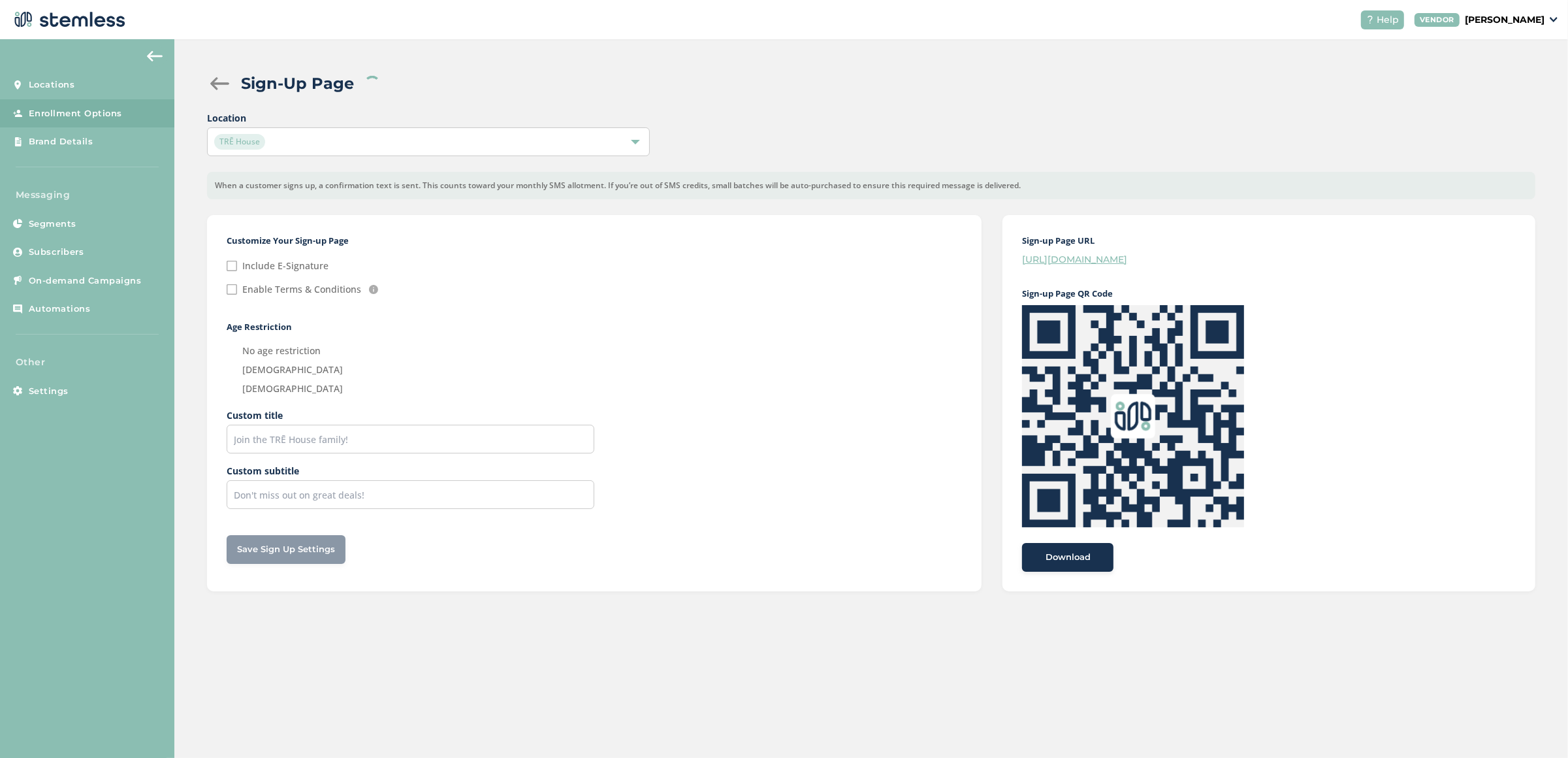
checkbox input "false"
click at [1528, 22] on p "[PERSON_NAME]" at bounding box center [1504, 19] width 80 height 13
click at [1140, 111] on div "Location [GEOGRAPHIC_DATA]" at bounding box center [871, 134] width 1328 height 45
